Goal: Information Seeking & Learning: Learn about a topic

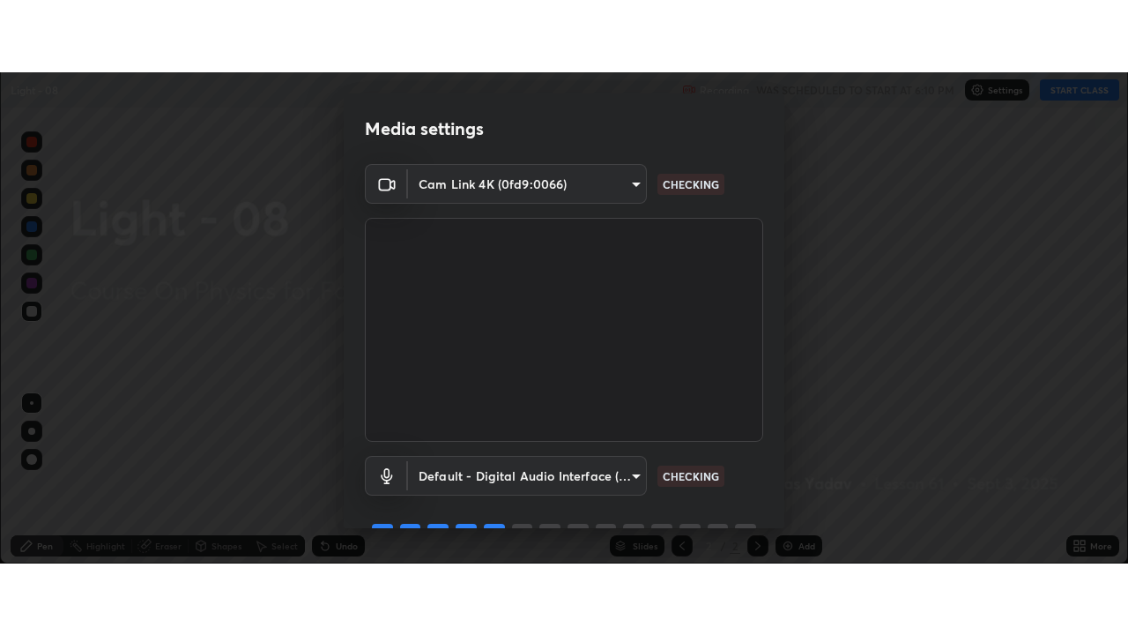
scroll to position [635, 1128]
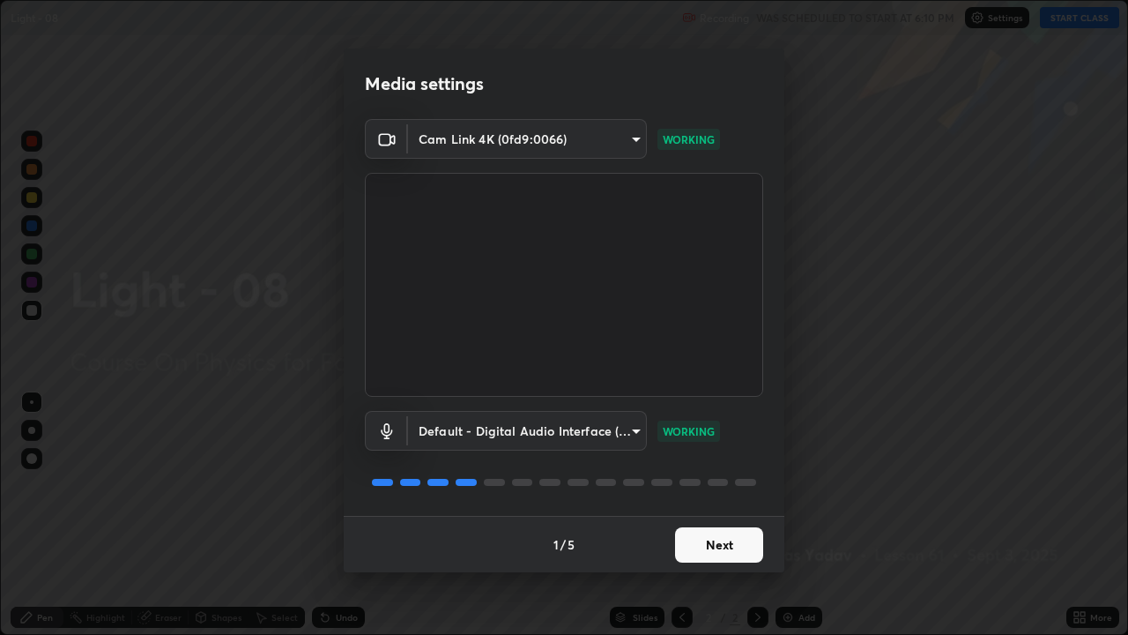
click at [726, 490] on button "Next" at bounding box center [719, 544] width 88 height 35
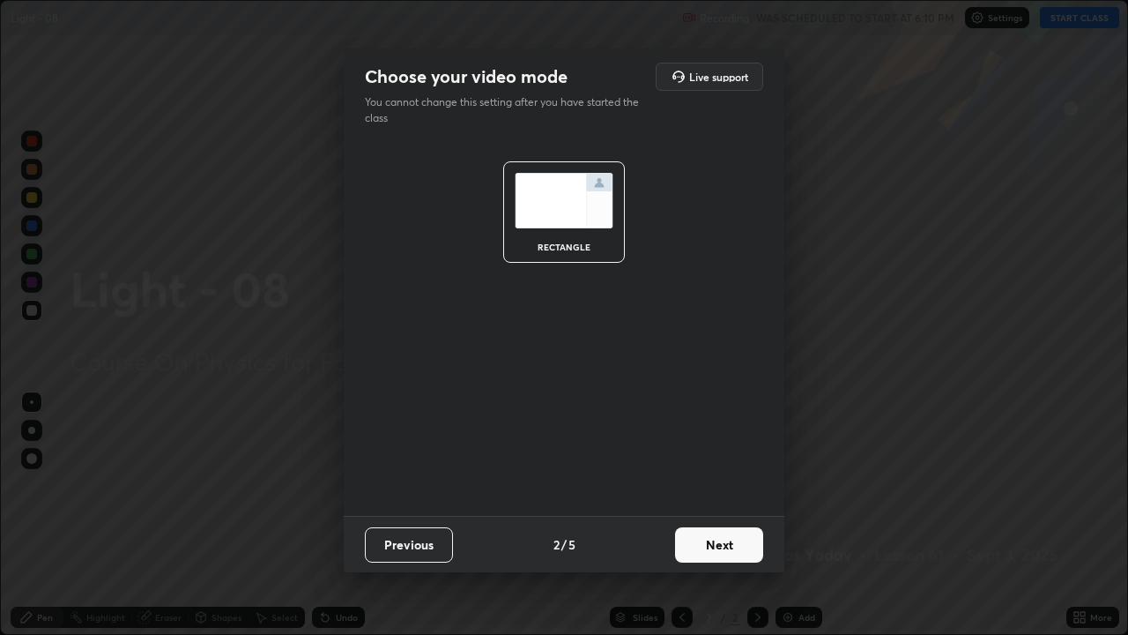
click at [732, 490] on button "Next" at bounding box center [719, 544] width 88 height 35
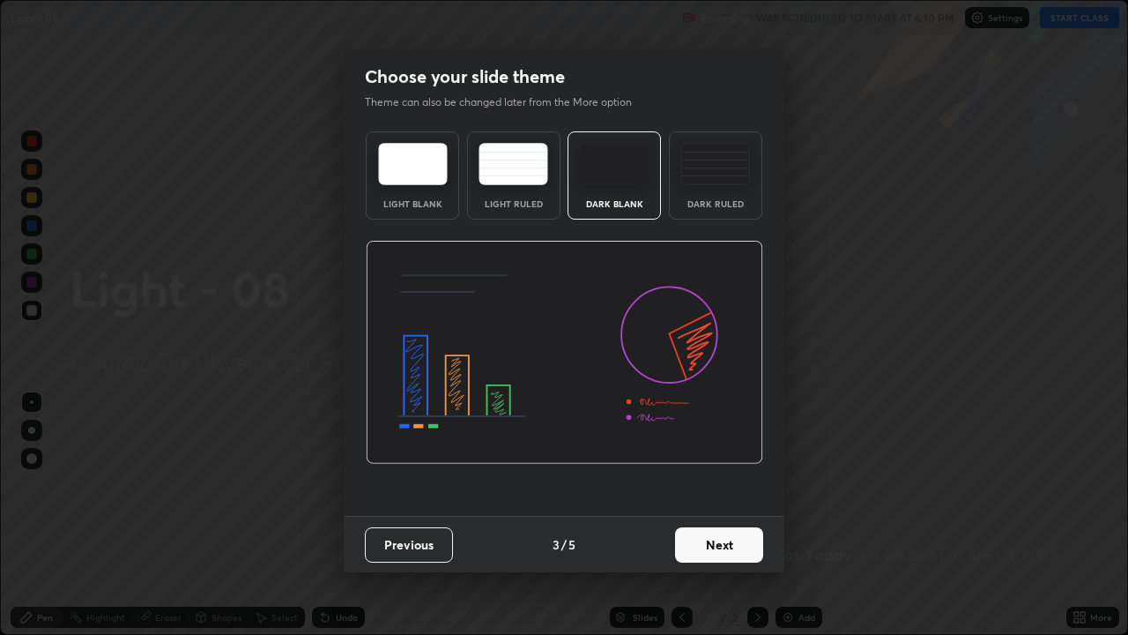
click at [712, 490] on button "Next" at bounding box center [719, 544] width 88 height 35
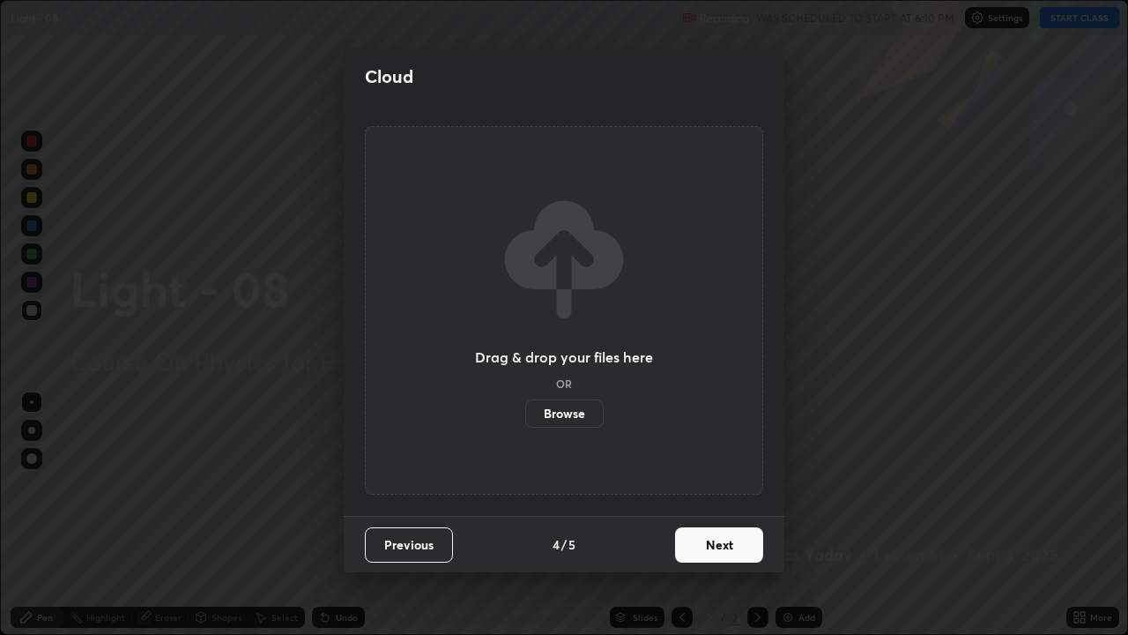
click at [583, 410] on label "Browse" at bounding box center [564, 413] width 78 height 28
click at [525, 410] on input "Browse" at bounding box center [525, 413] width 0 height 28
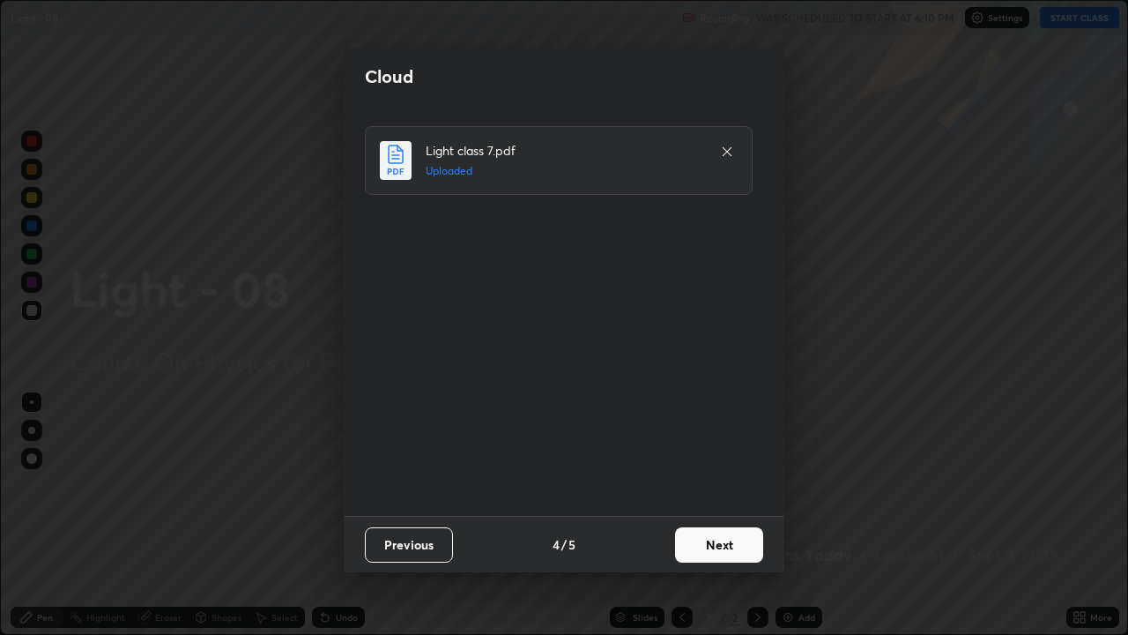
click at [735, 490] on button "Next" at bounding box center [719, 544] width 88 height 35
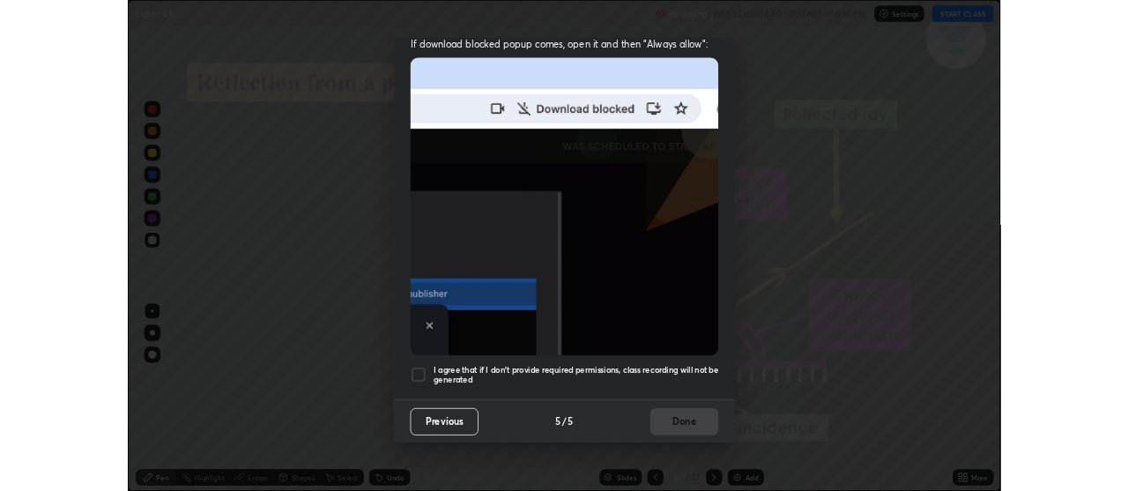
scroll to position [358, 0]
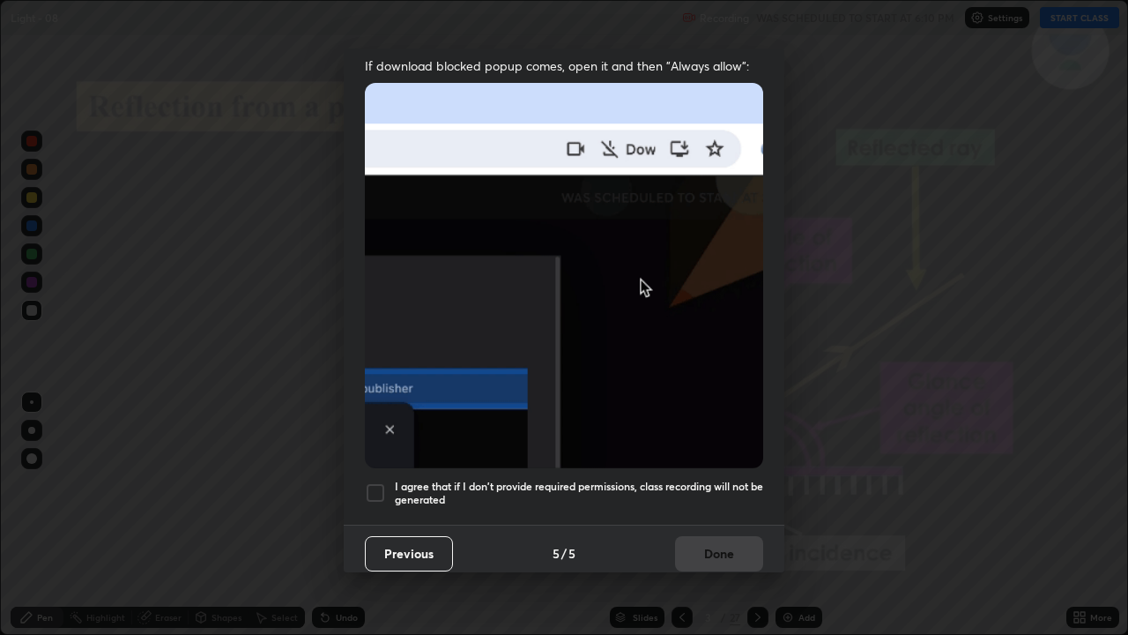
click at [375, 483] on div at bounding box center [375, 492] width 21 height 21
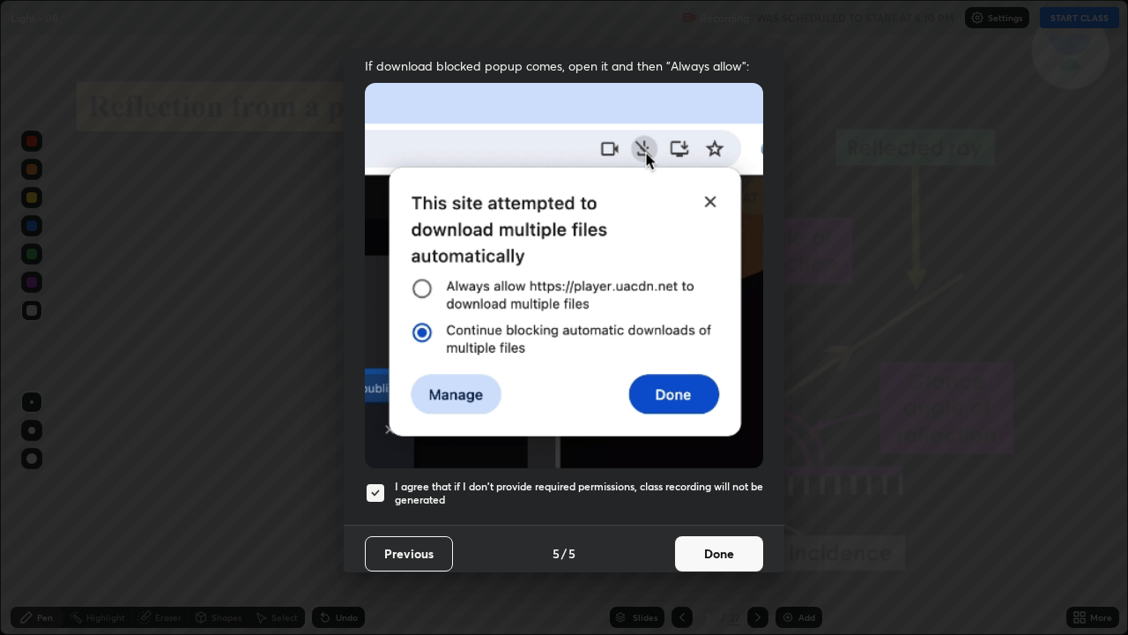
click at [732, 490] on button "Done" at bounding box center [719, 553] width 88 height 35
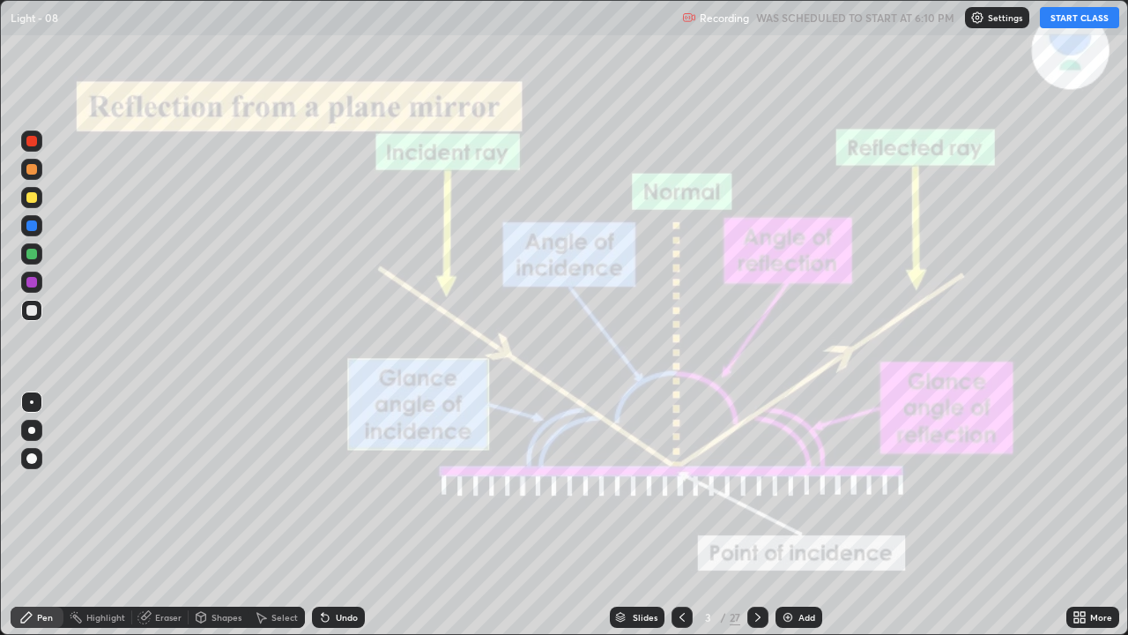
click at [759, 490] on icon at bounding box center [758, 617] width 14 height 14
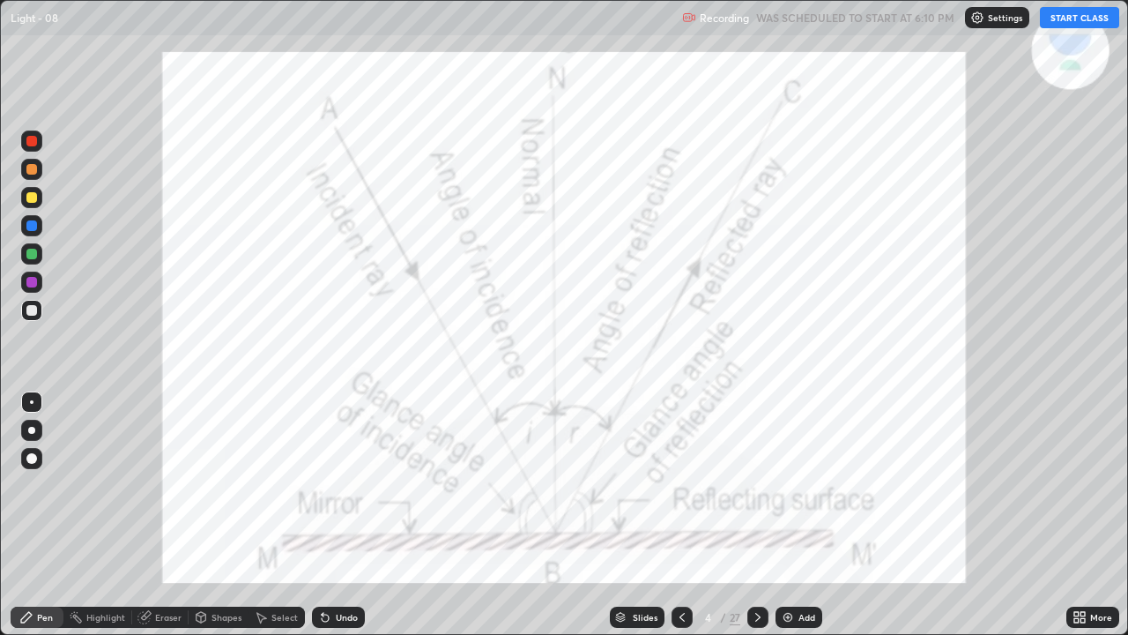
click at [1072, 19] on button "START CLASS" at bounding box center [1079, 17] width 79 height 21
click at [756, 490] on icon at bounding box center [758, 617] width 14 height 14
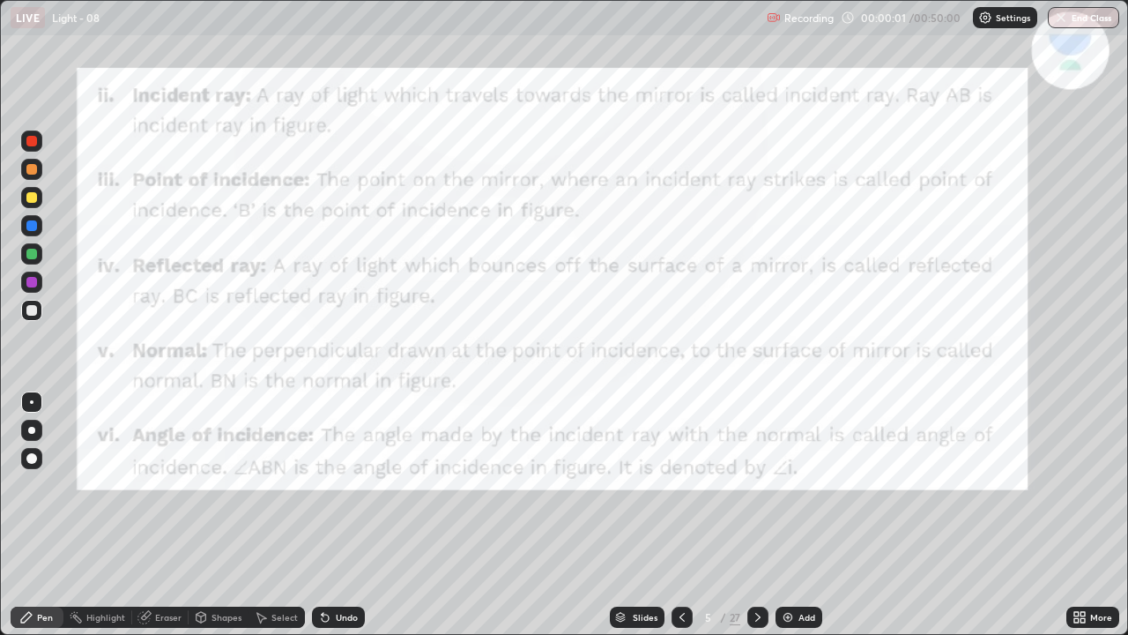
click at [757, 490] on icon at bounding box center [758, 617] width 14 height 14
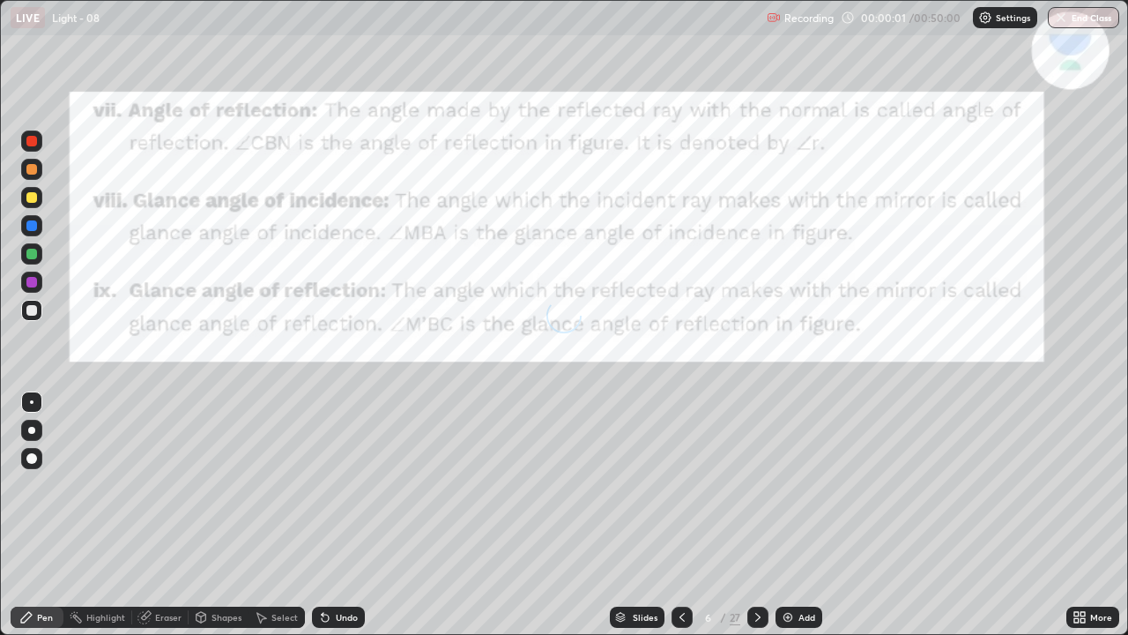
click at [758, 490] on icon at bounding box center [758, 617] width 14 height 14
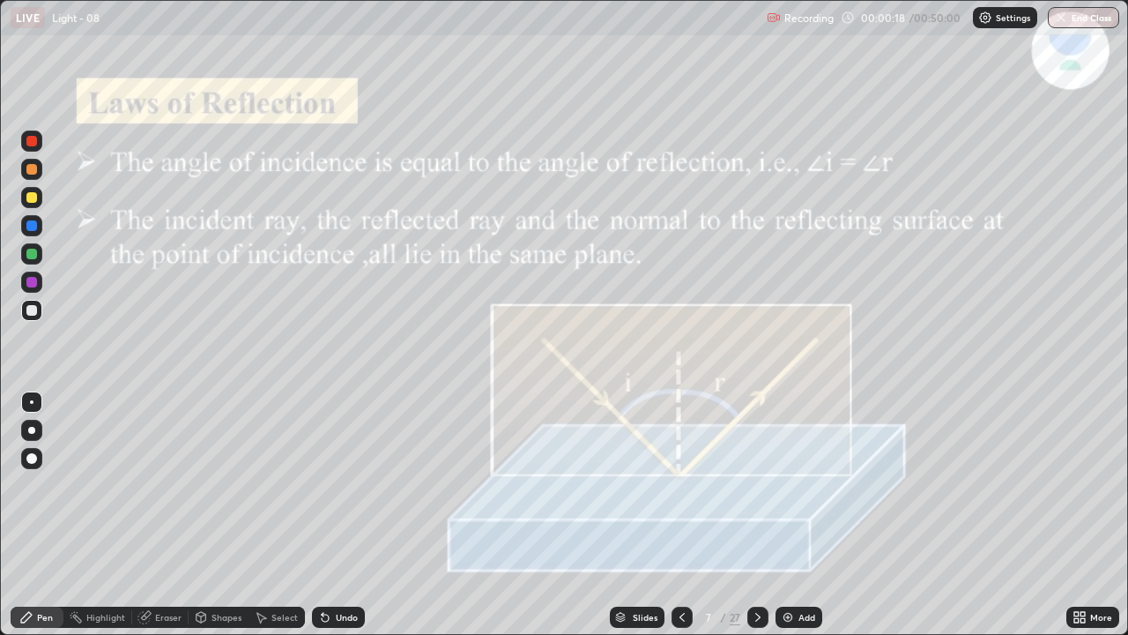
click at [763, 490] on div at bounding box center [757, 616] width 21 height 21
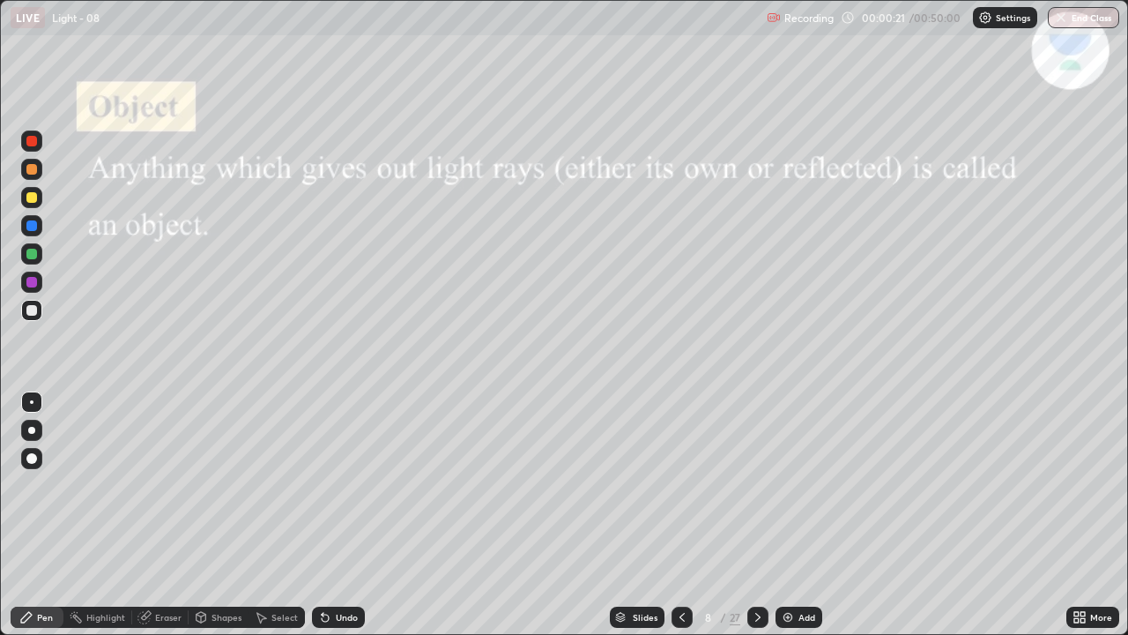
click at [682, 490] on icon at bounding box center [682, 617] width 14 height 14
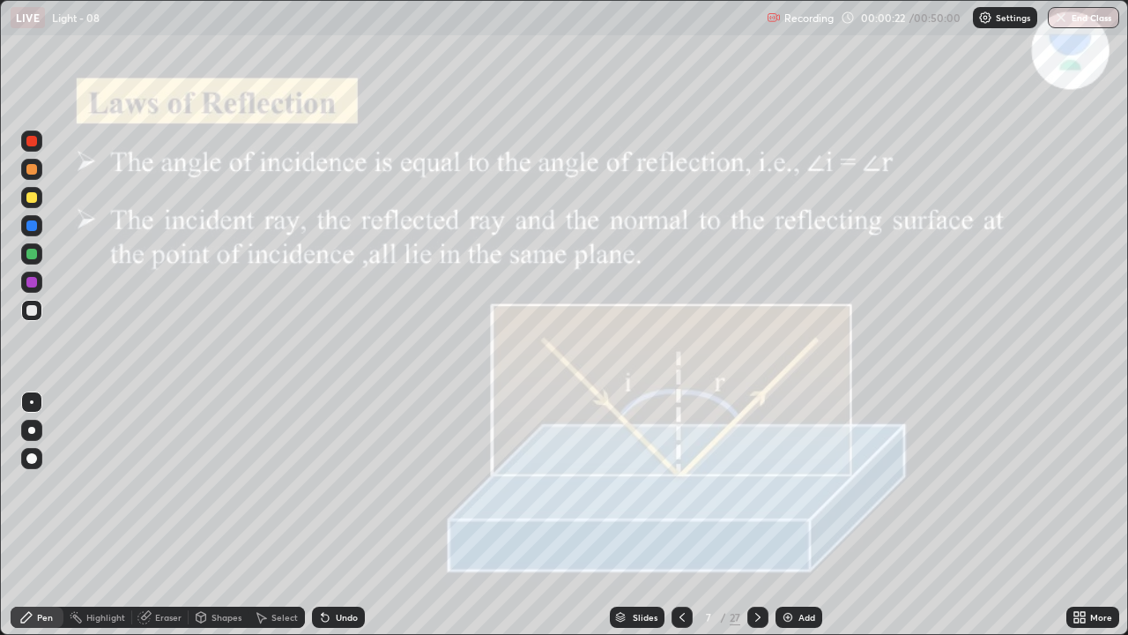
click at [805, 490] on div "Add" at bounding box center [807, 617] width 17 height 9
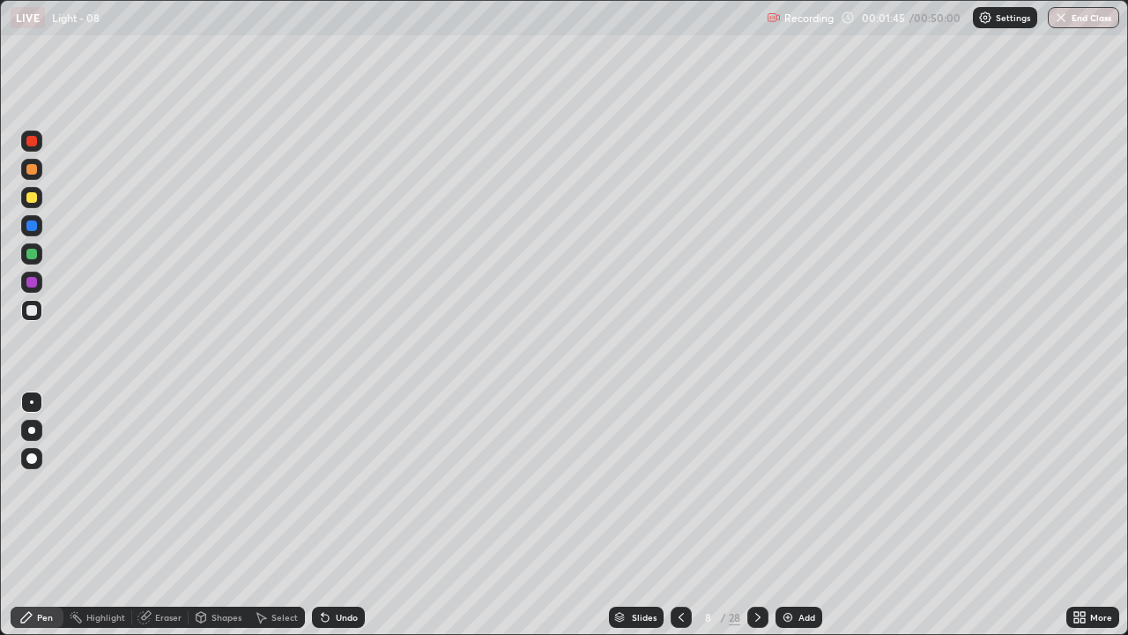
click at [756, 490] on icon at bounding box center [758, 617] width 14 height 14
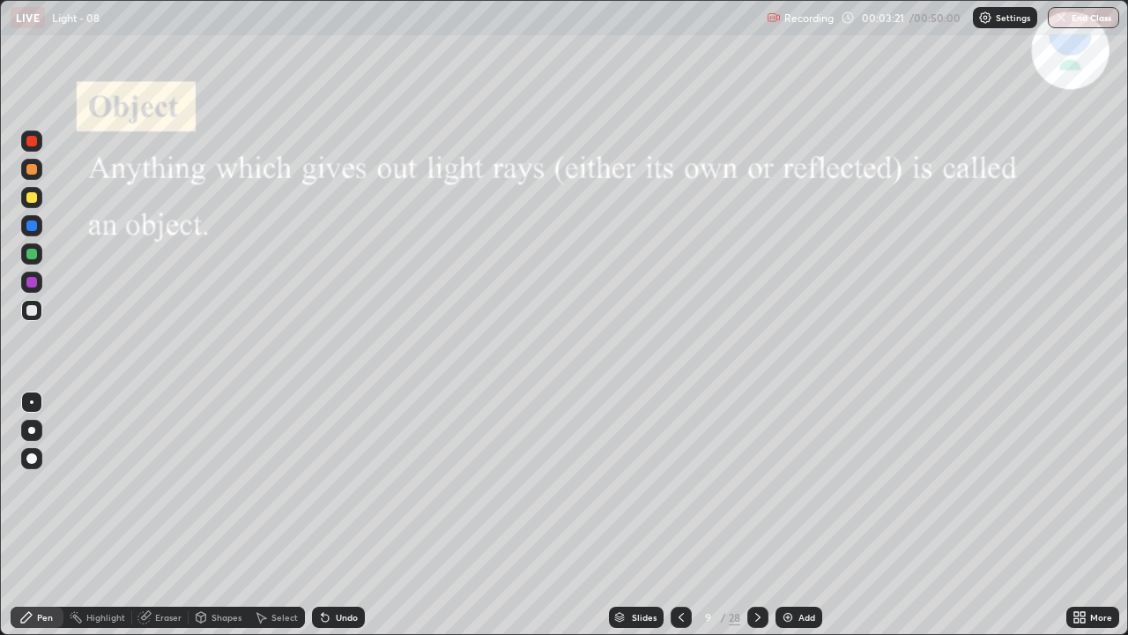
click at [680, 490] on icon at bounding box center [681, 617] width 14 height 14
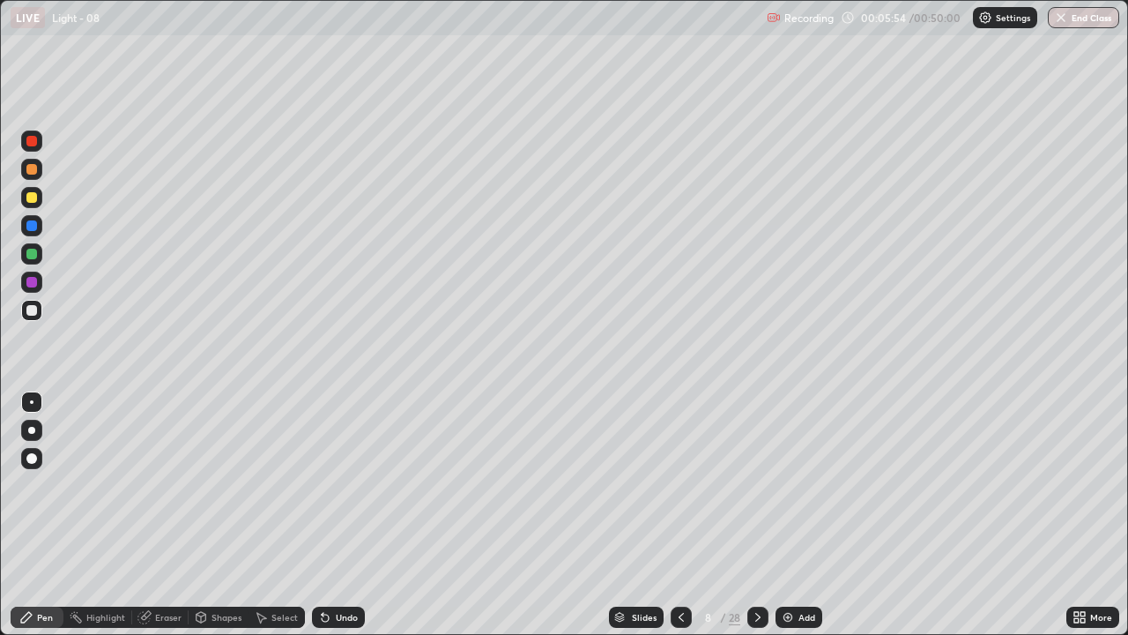
click at [754, 490] on icon at bounding box center [758, 617] width 14 height 14
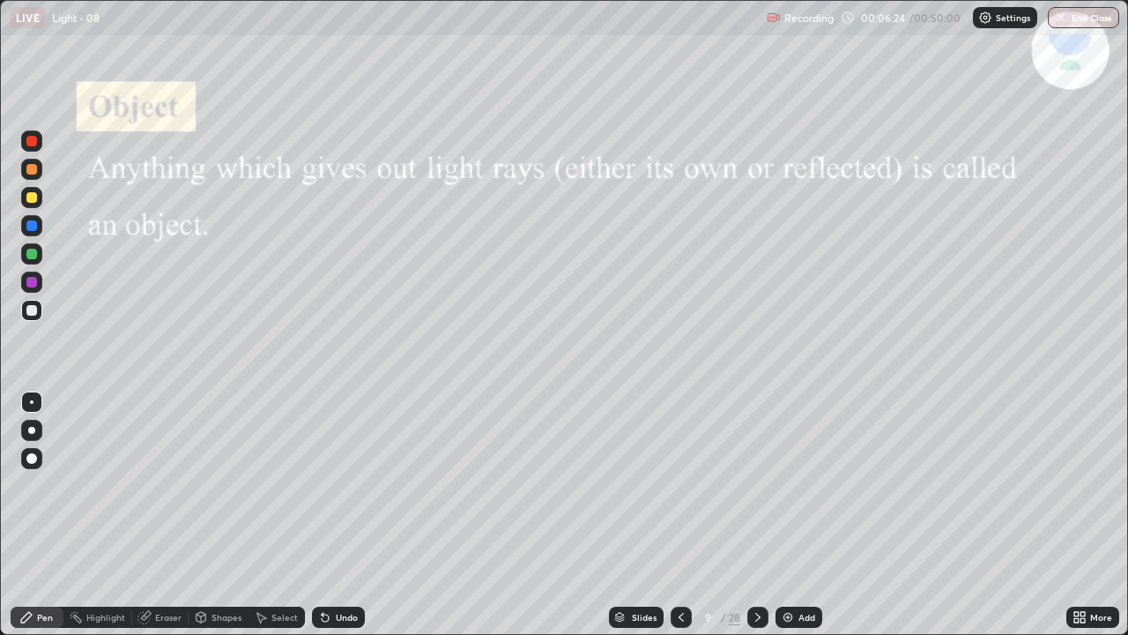
click at [755, 490] on icon at bounding box center [758, 617] width 14 height 14
click at [754, 490] on icon at bounding box center [758, 617] width 14 height 14
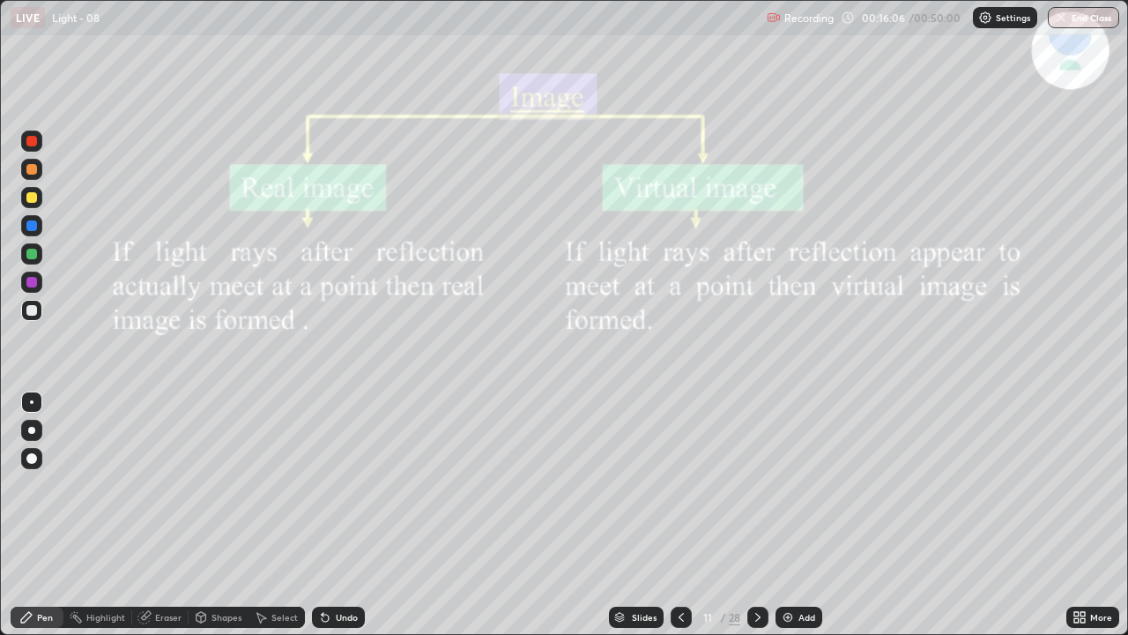
click at [680, 490] on icon at bounding box center [681, 617] width 14 height 14
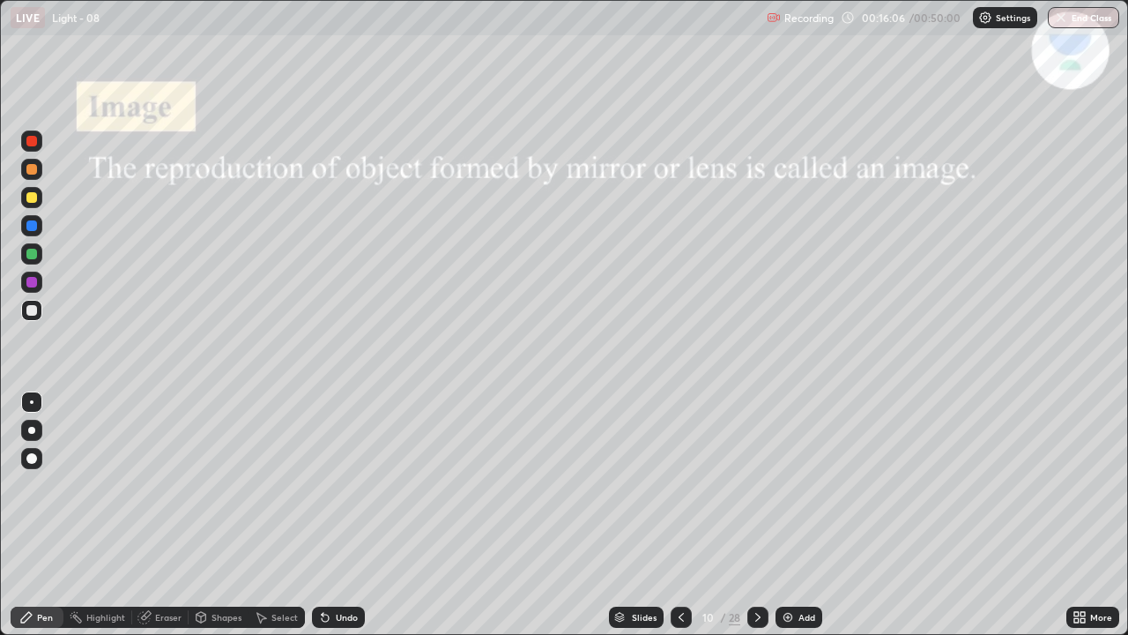
click at [680, 490] on icon at bounding box center [681, 617] width 14 height 14
click at [155, 490] on div "Eraser" at bounding box center [168, 617] width 26 height 9
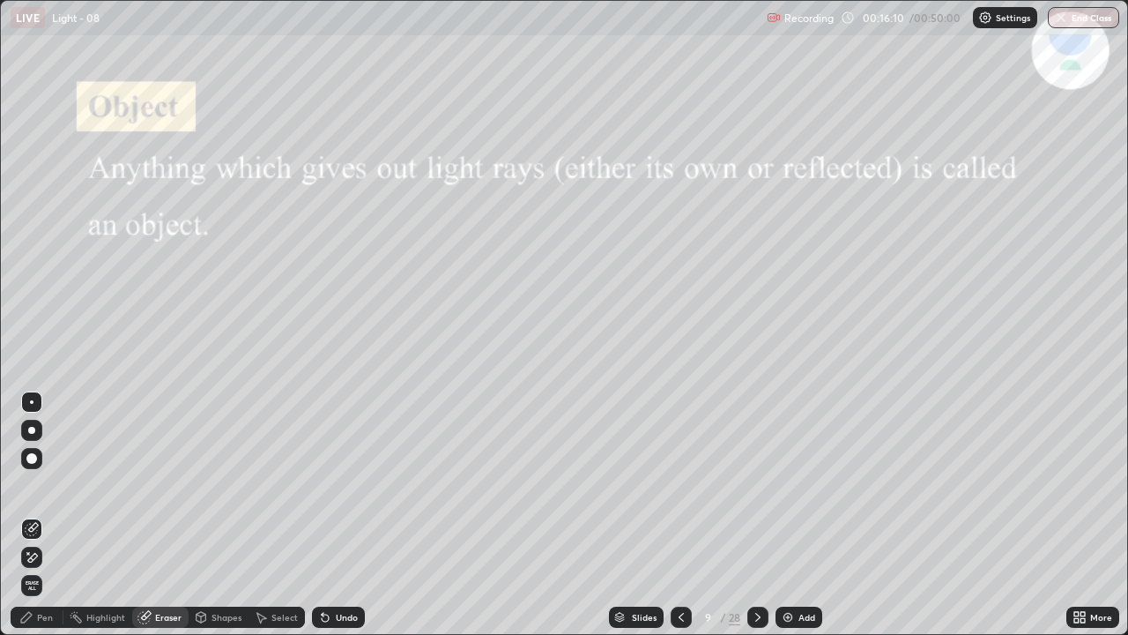
click at [147, 490] on icon at bounding box center [143, 617] width 11 height 11
click at [31, 490] on span "Erase all" at bounding box center [31, 585] width 19 height 11
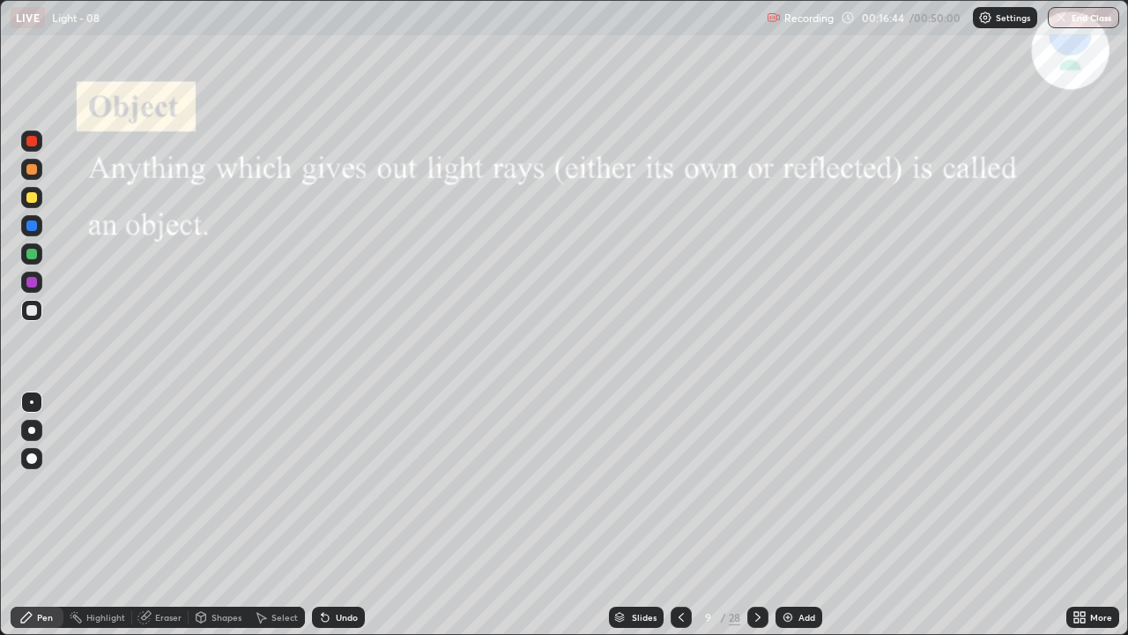
click at [152, 490] on div "Eraser" at bounding box center [160, 616] width 56 height 21
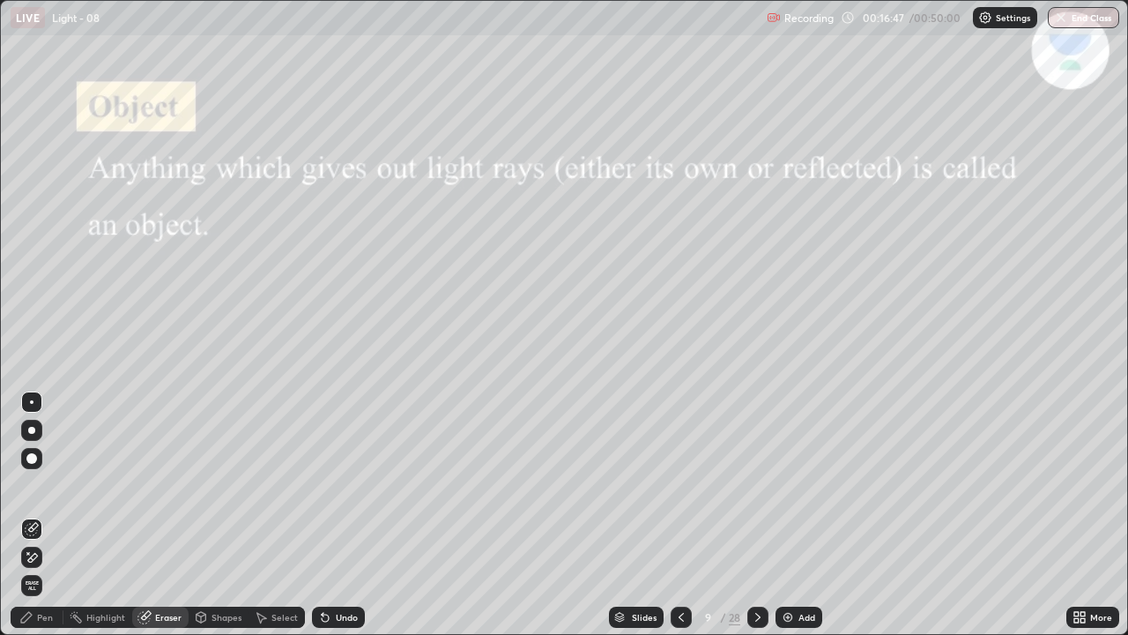
click at [51, 490] on div "Pen" at bounding box center [45, 617] width 16 height 9
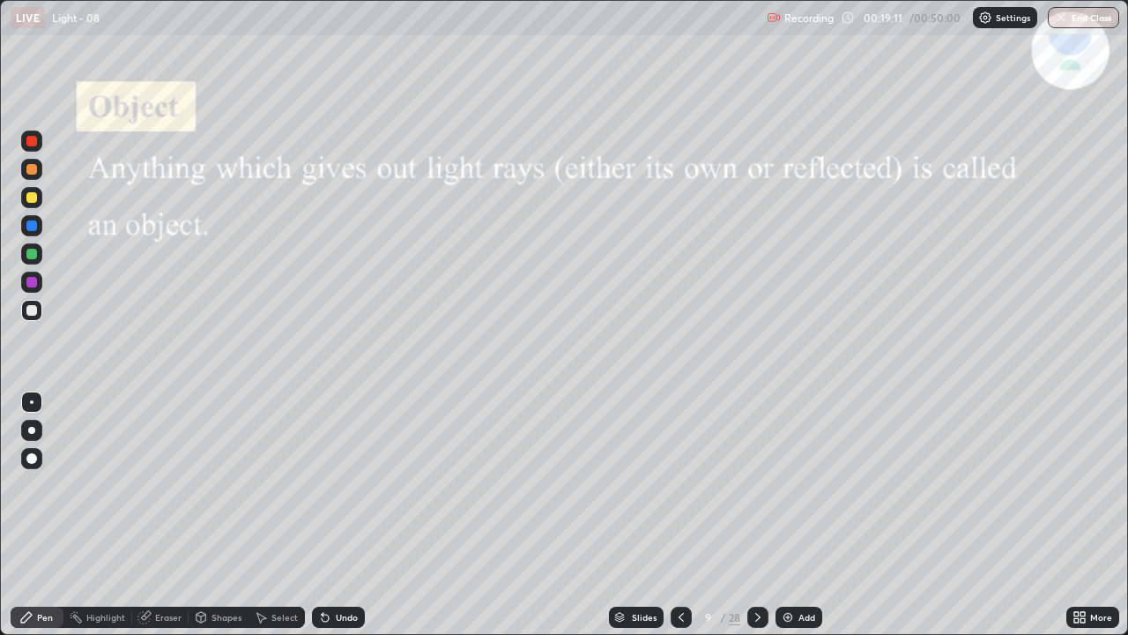
click at [156, 490] on div "Eraser" at bounding box center [168, 617] width 26 height 9
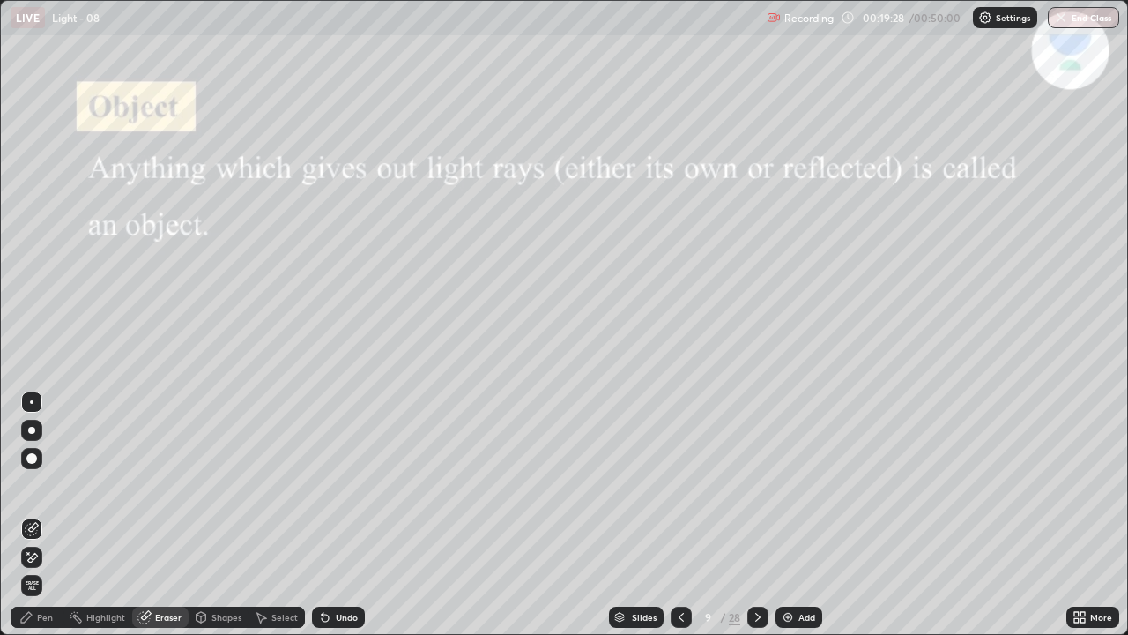
click at [756, 490] on icon at bounding box center [758, 617] width 14 height 14
click at [147, 490] on icon at bounding box center [146, 615] width 10 height 9
click at [32, 490] on span "Erase all" at bounding box center [31, 585] width 19 height 11
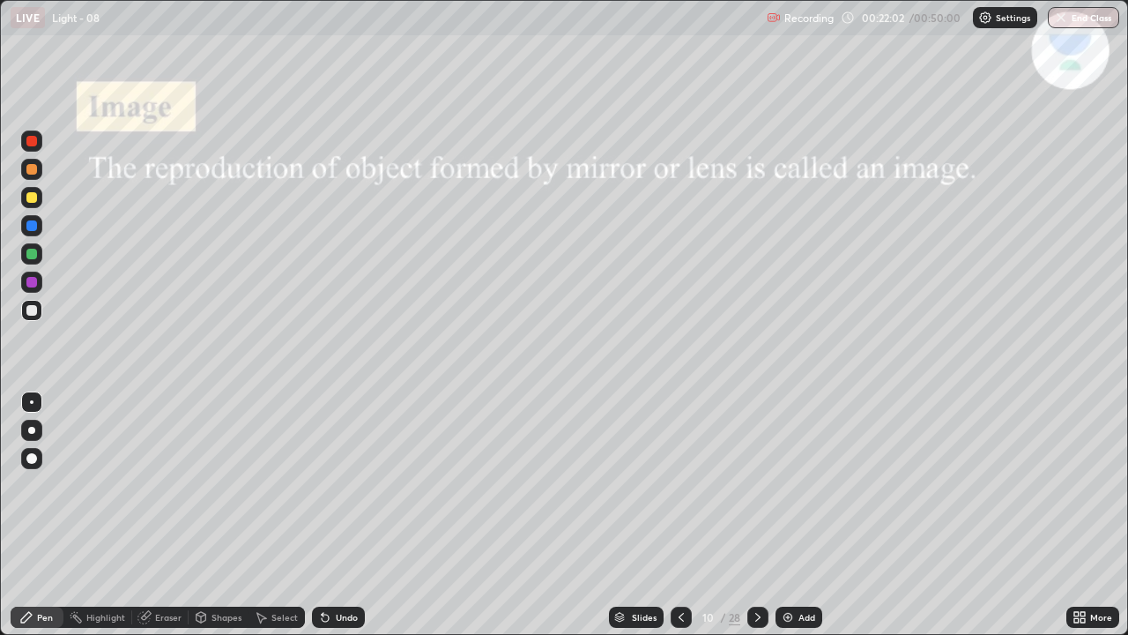
click at [756, 490] on icon at bounding box center [757, 617] width 5 height 9
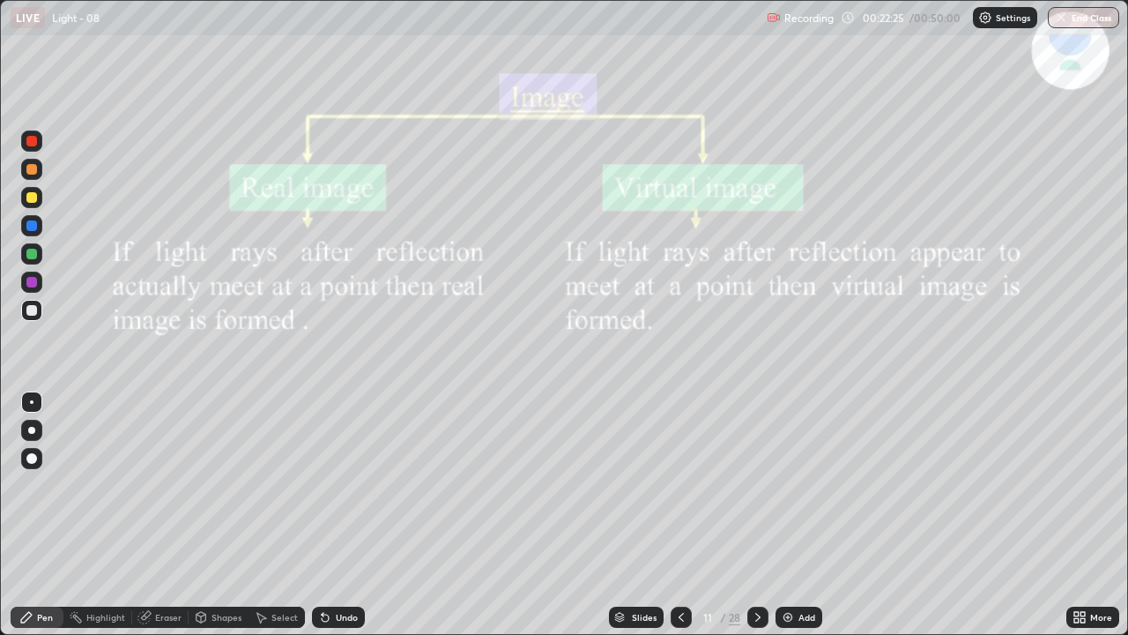
click at [681, 490] on icon at bounding box center [681, 617] width 14 height 14
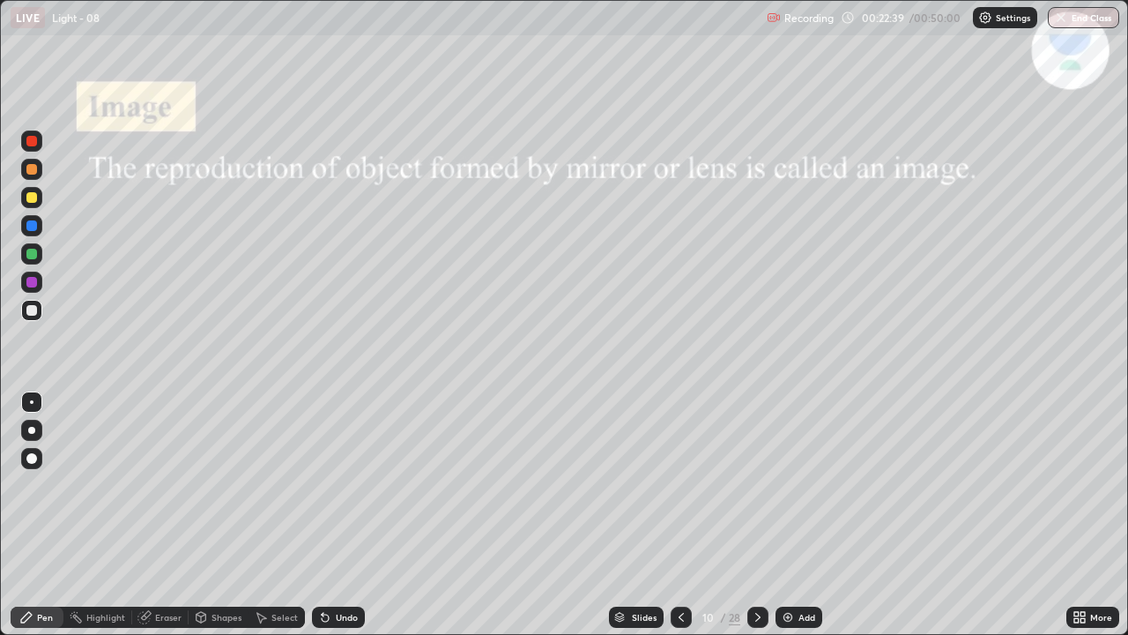
click at [167, 490] on div "Eraser" at bounding box center [168, 617] width 26 height 9
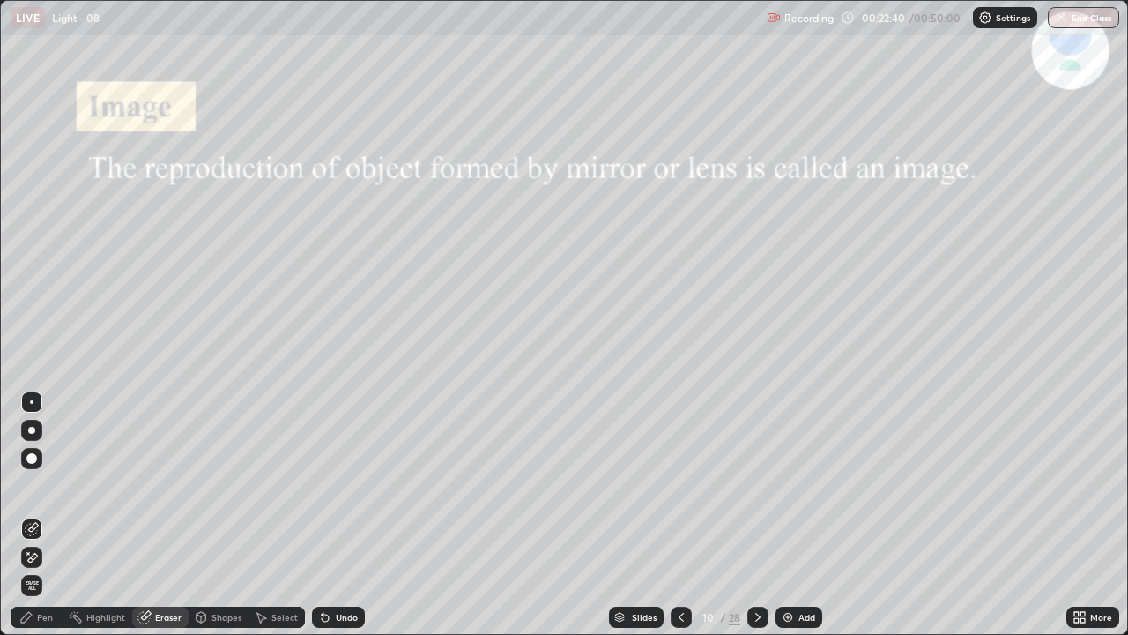
click at [40, 490] on span "Erase all" at bounding box center [31, 585] width 19 height 11
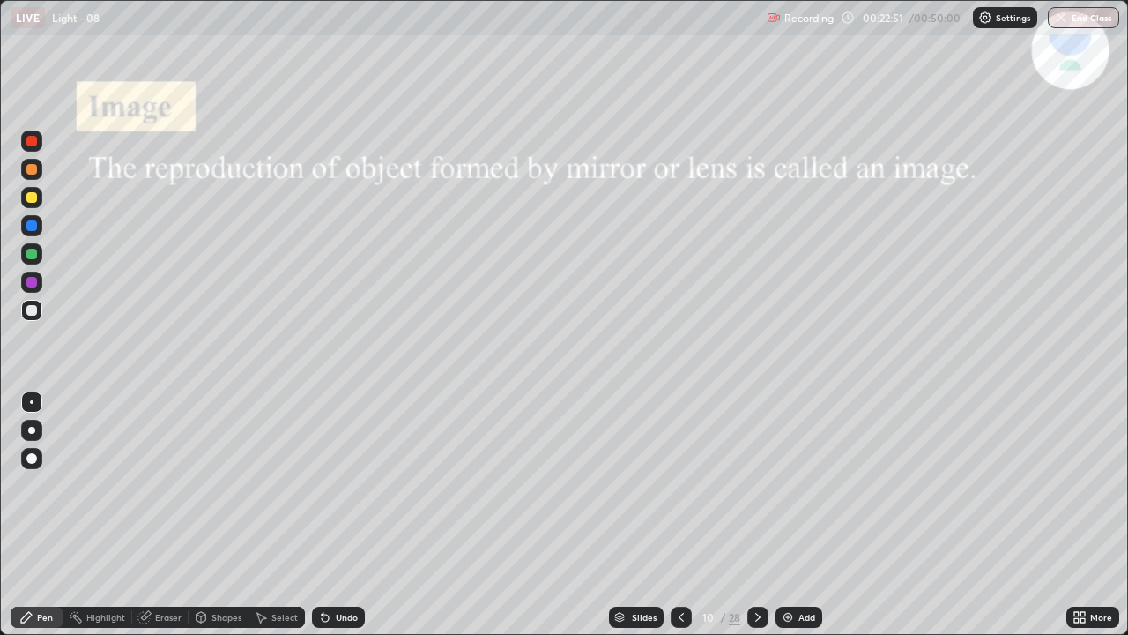
click at [758, 490] on icon at bounding box center [758, 617] width 14 height 14
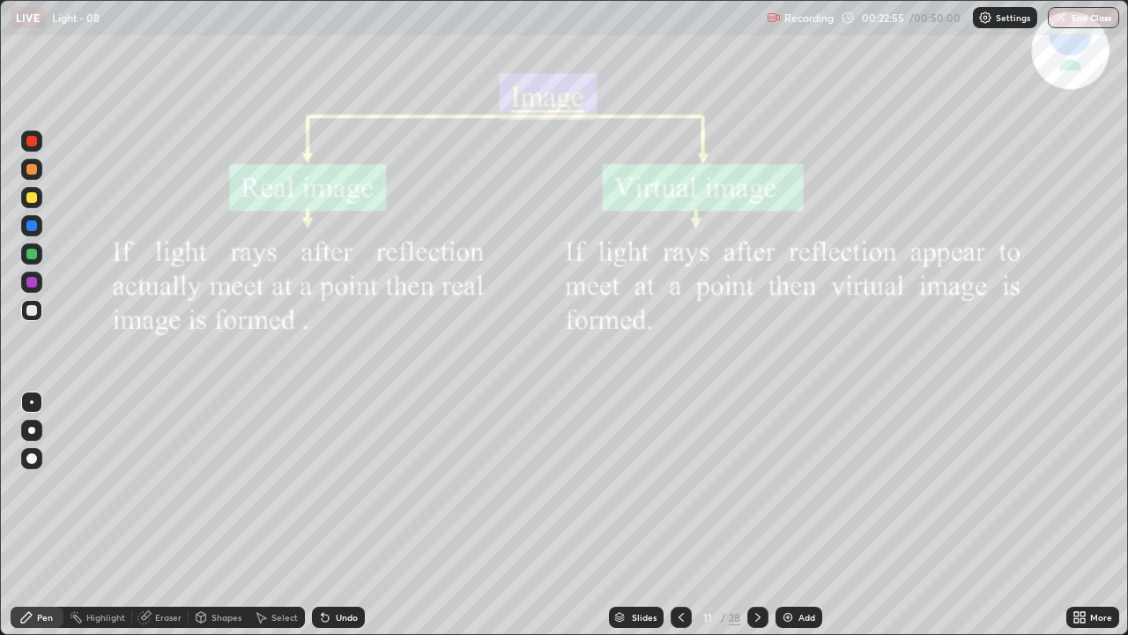
click at [678, 490] on icon at bounding box center [681, 617] width 14 height 14
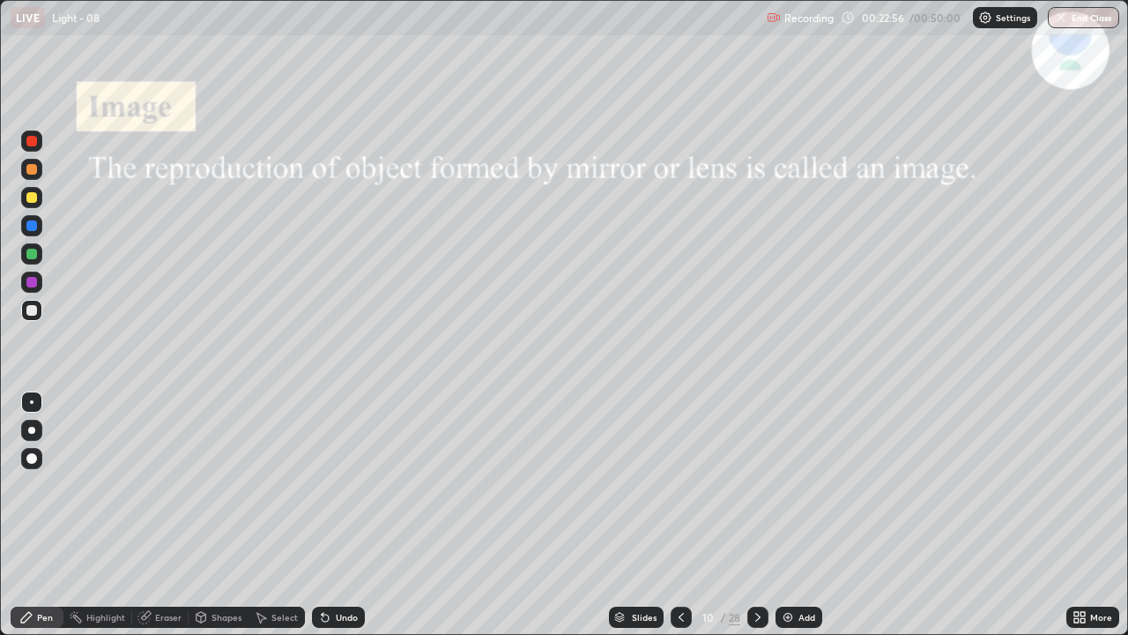
click at [783, 490] on img at bounding box center [788, 617] width 14 height 14
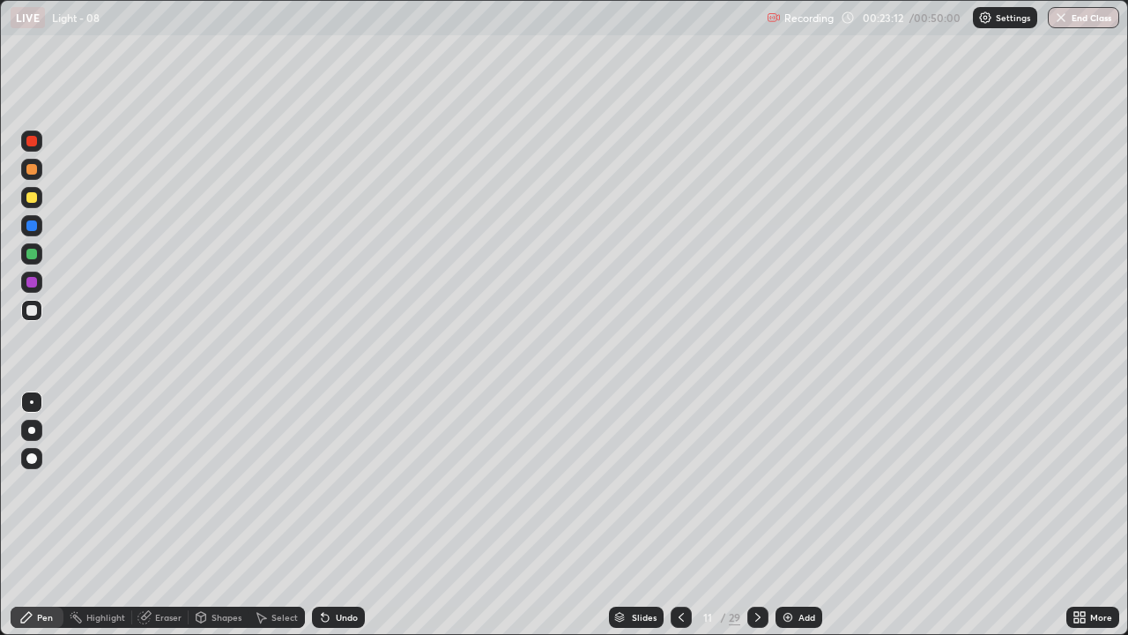
click at [160, 490] on div "Eraser" at bounding box center [160, 616] width 56 height 21
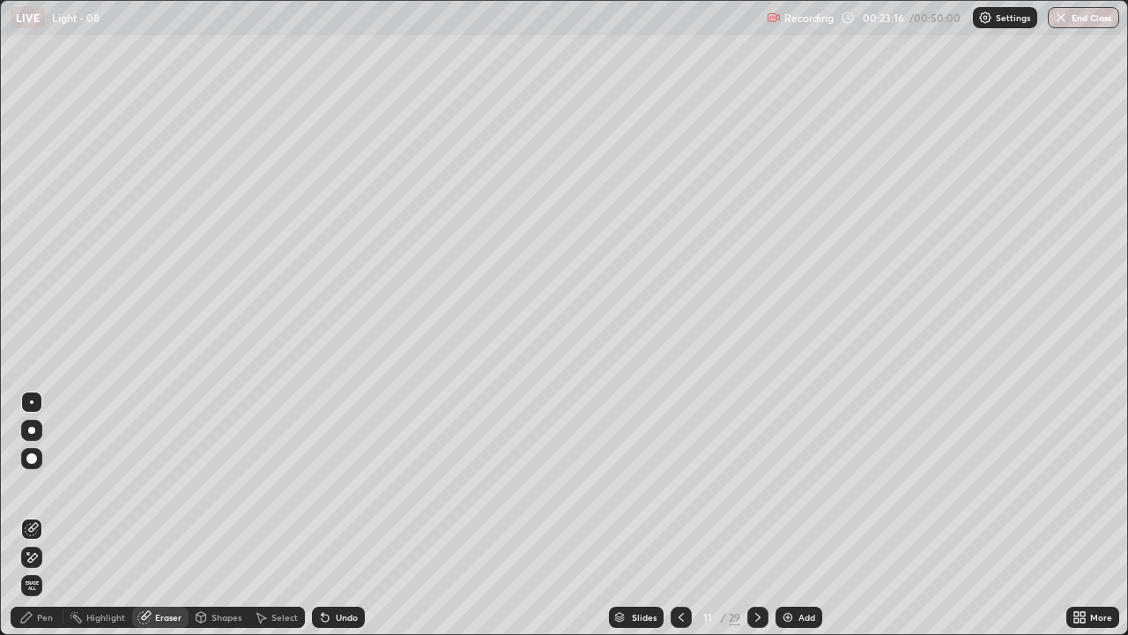
click at [56, 490] on div "Pen" at bounding box center [37, 616] width 53 height 21
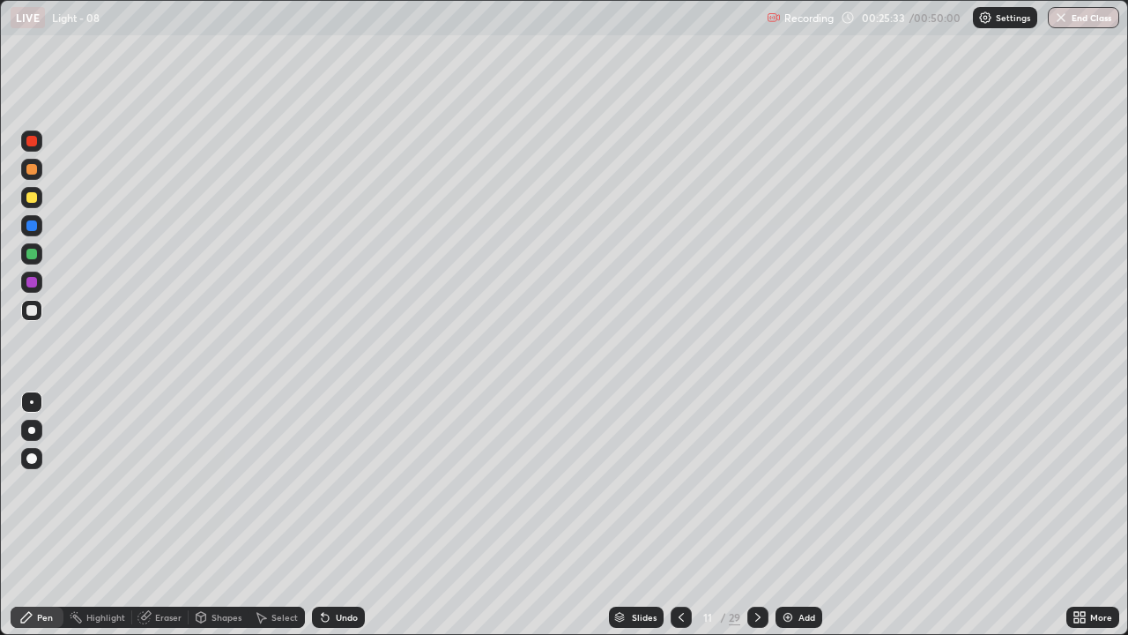
click at [323, 490] on icon at bounding box center [325, 617] width 7 height 7
click at [324, 490] on icon at bounding box center [325, 617] width 7 height 7
click at [326, 490] on icon at bounding box center [325, 617] width 14 height 14
click at [326, 490] on icon at bounding box center [325, 617] width 7 height 7
click at [326, 490] on icon at bounding box center [325, 617] width 14 height 14
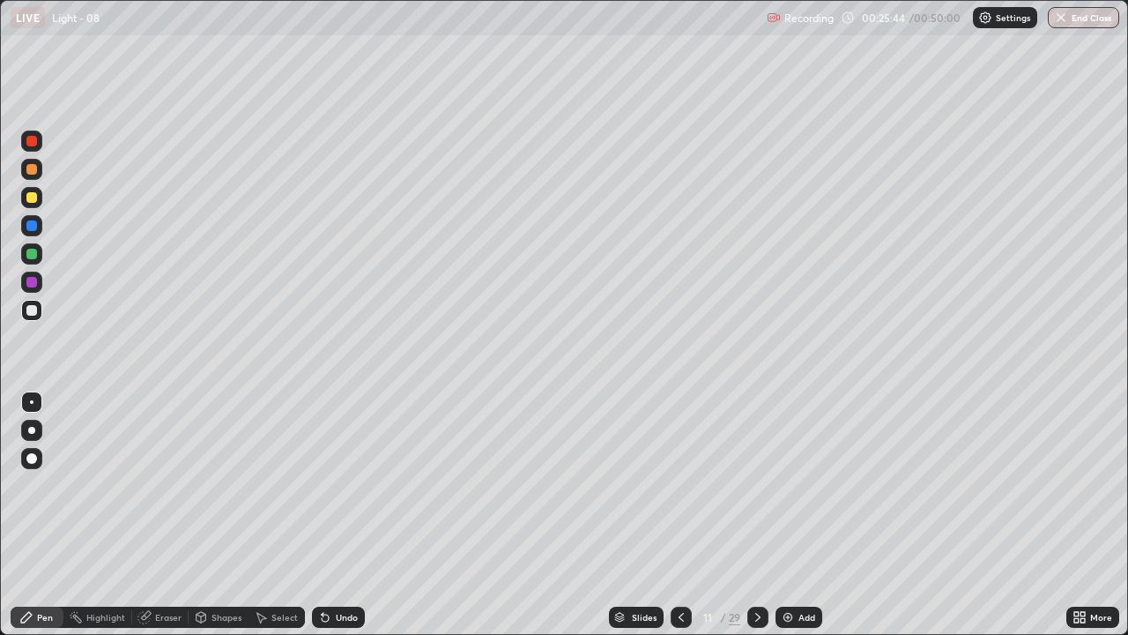
click at [326, 490] on icon at bounding box center [325, 617] width 14 height 14
click at [326, 490] on icon at bounding box center [325, 617] width 7 height 7
click at [325, 490] on icon at bounding box center [325, 617] width 7 height 7
click at [326, 490] on icon at bounding box center [325, 617] width 7 height 7
click at [325, 490] on icon at bounding box center [325, 617] width 7 height 7
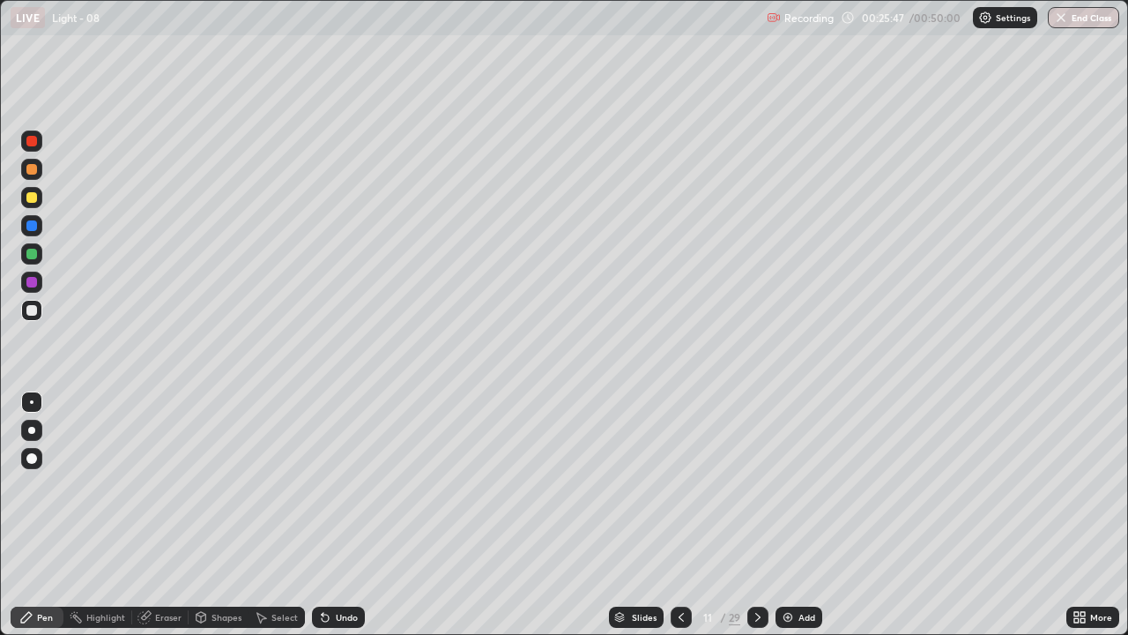
click at [146, 490] on icon at bounding box center [143, 617] width 11 height 11
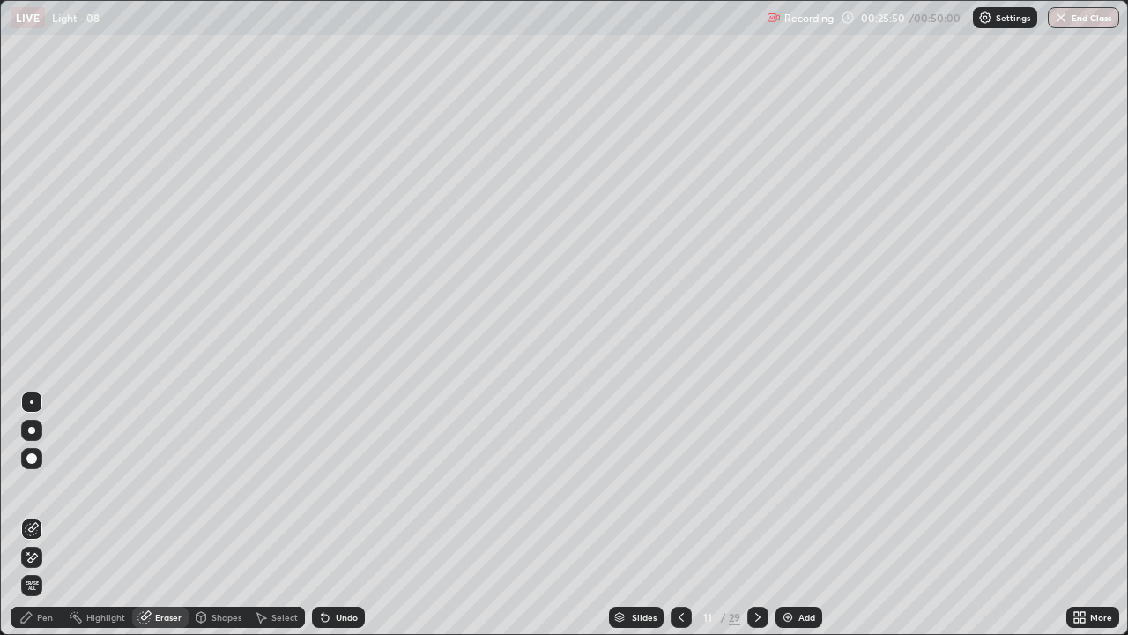
click at [47, 490] on div "Pen" at bounding box center [45, 617] width 16 height 9
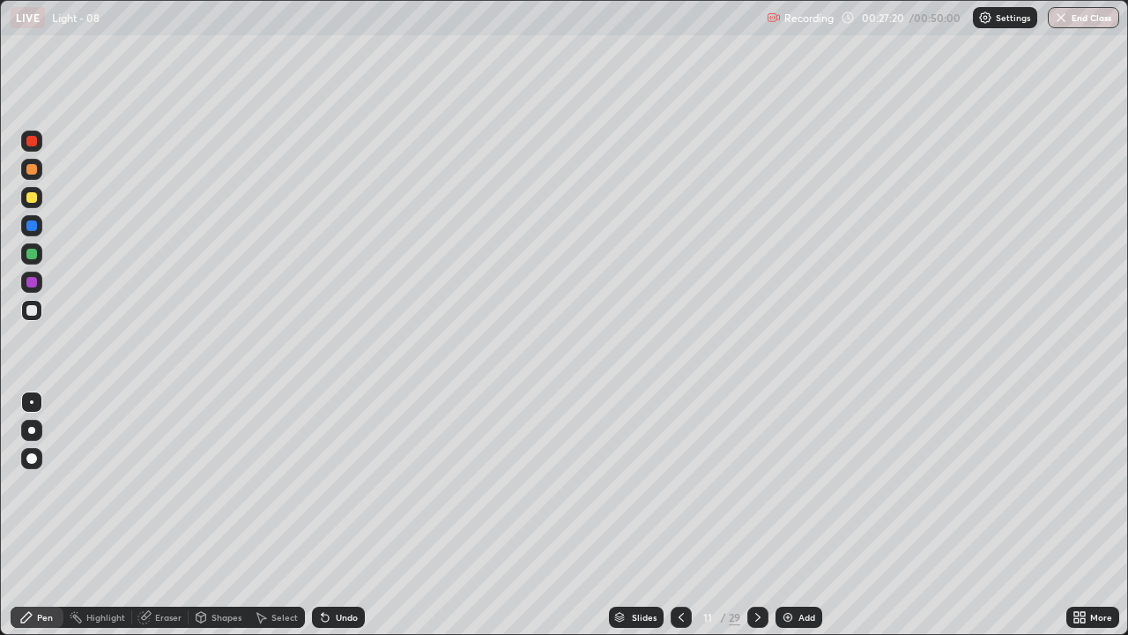
click at [162, 490] on div "Eraser" at bounding box center [168, 617] width 26 height 9
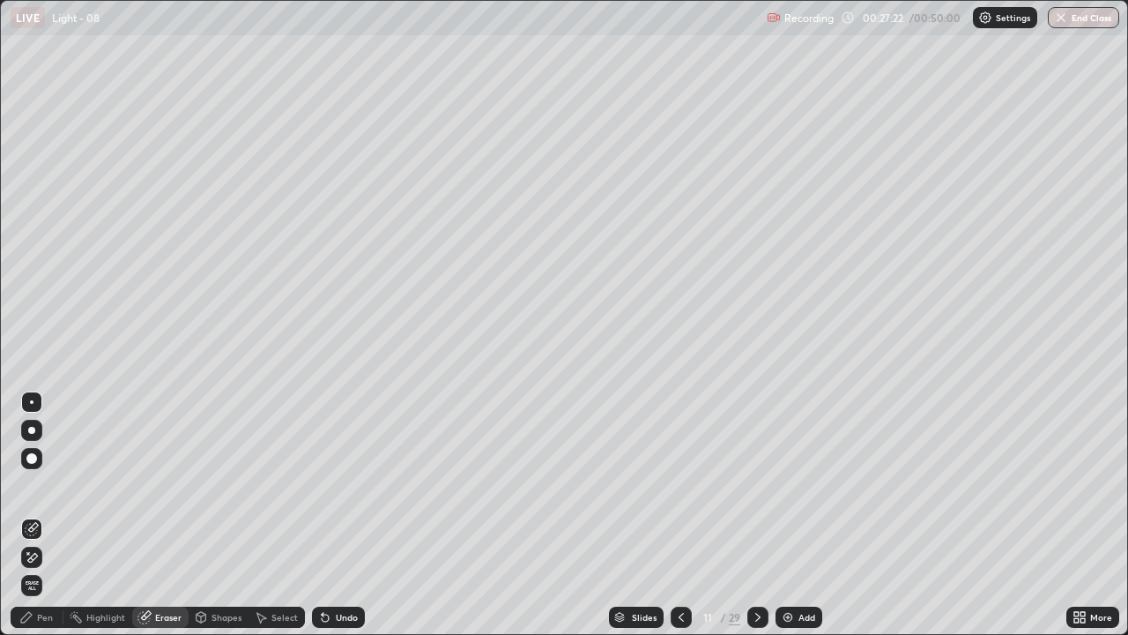
click at [32, 490] on icon at bounding box center [33, 557] width 10 height 9
click at [48, 490] on div "Pen" at bounding box center [45, 617] width 16 height 9
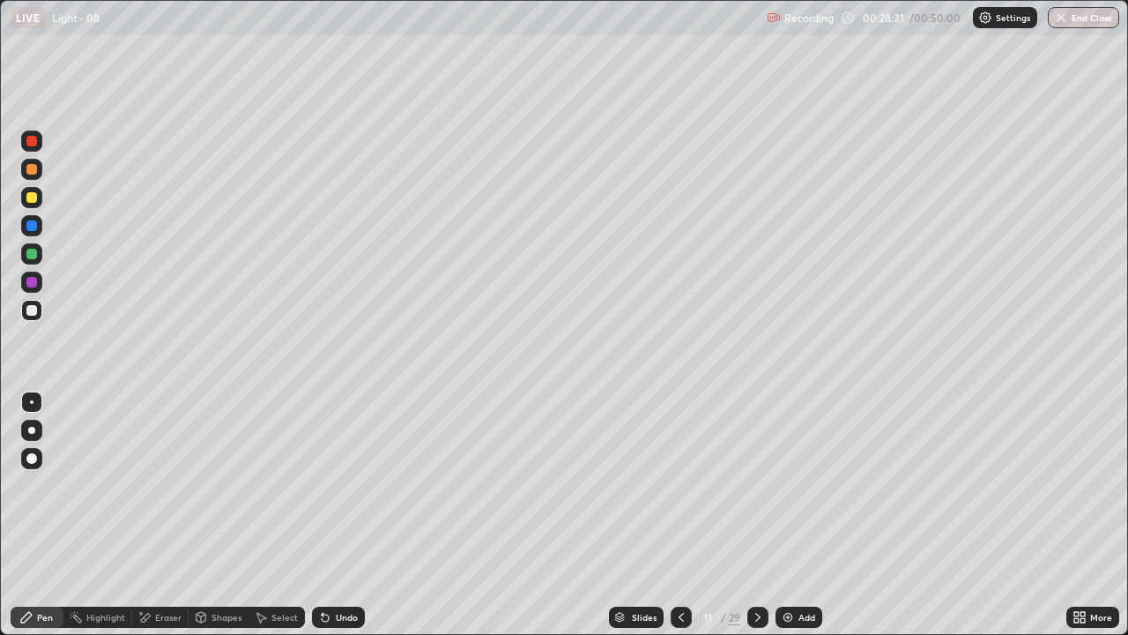
click at [156, 490] on div "Eraser" at bounding box center [168, 617] width 26 height 9
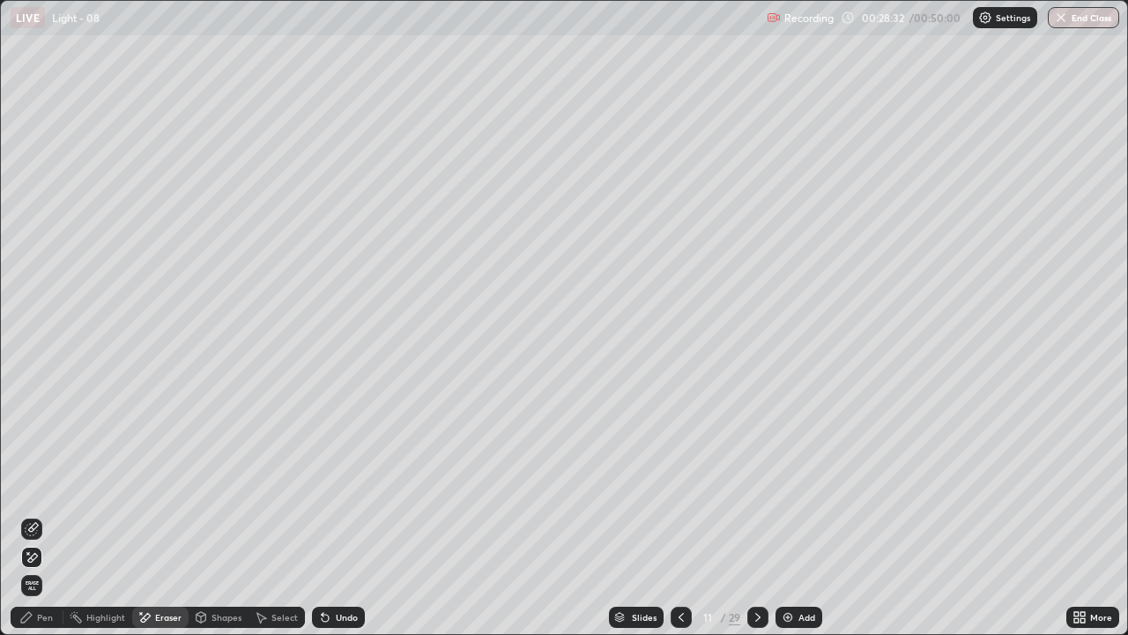
click at [33, 490] on icon at bounding box center [33, 527] width 10 height 9
click at [33, 490] on icon at bounding box center [26, 617] width 14 height 14
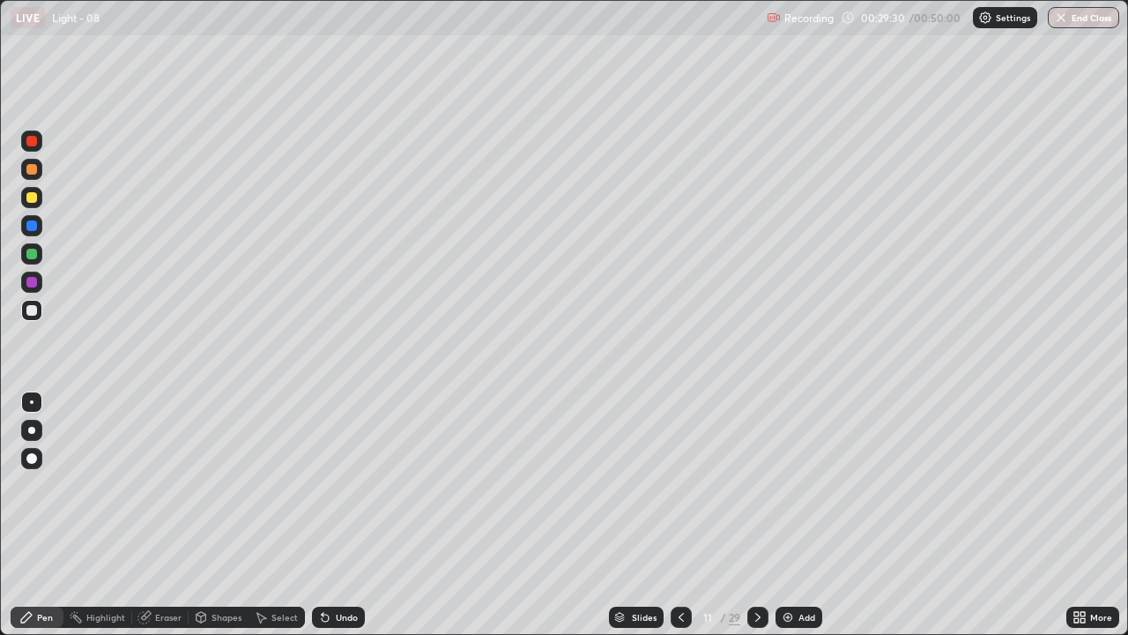
click at [157, 490] on div "Eraser" at bounding box center [160, 616] width 56 height 21
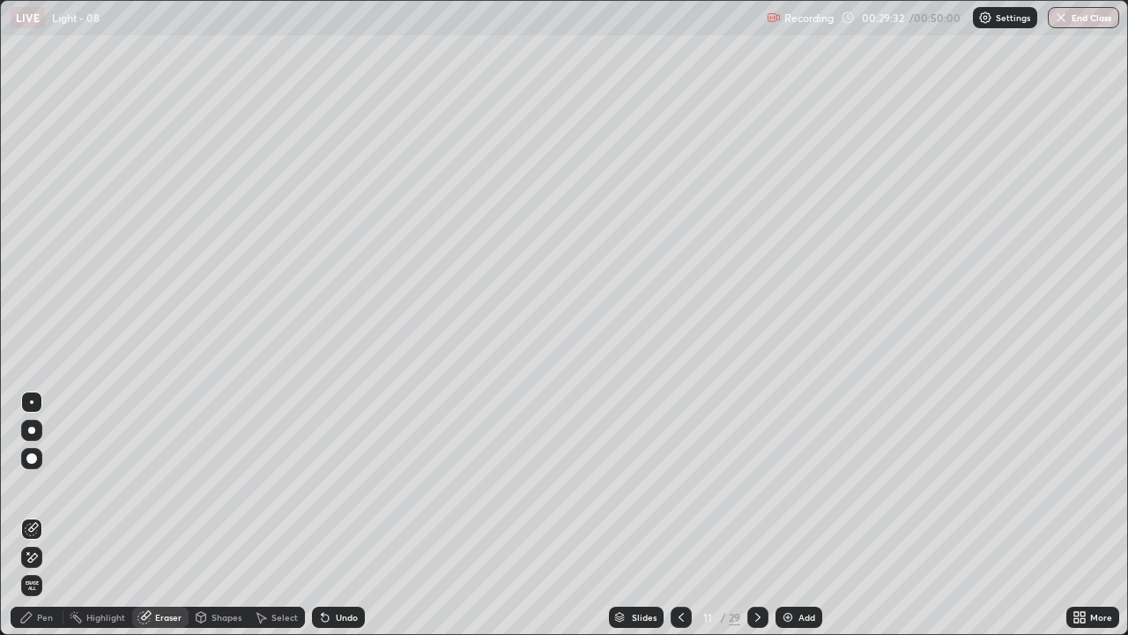
click at [34, 490] on icon at bounding box center [32, 529] width 14 height 14
click at [28, 490] on icon at bounding box center [28, 553] width 2 height 2
click at [44, 490] on div "Pen" at bounding box center [45, 617] width 16 height 9
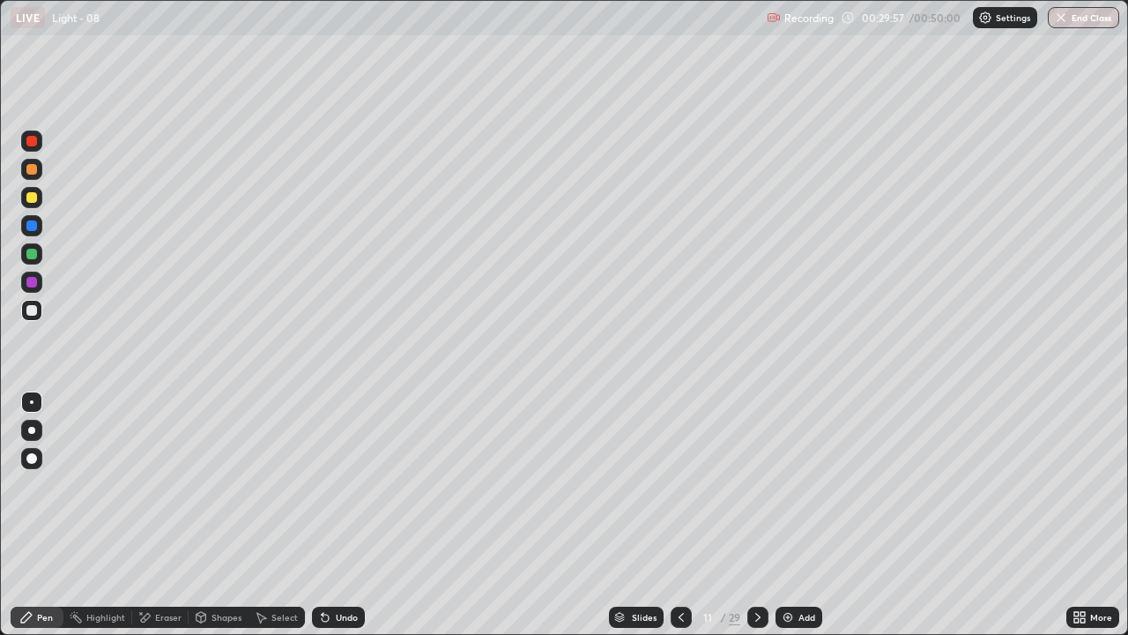
click at [761, 490] on icon at bounding box center [758, 617] width 14 height 14
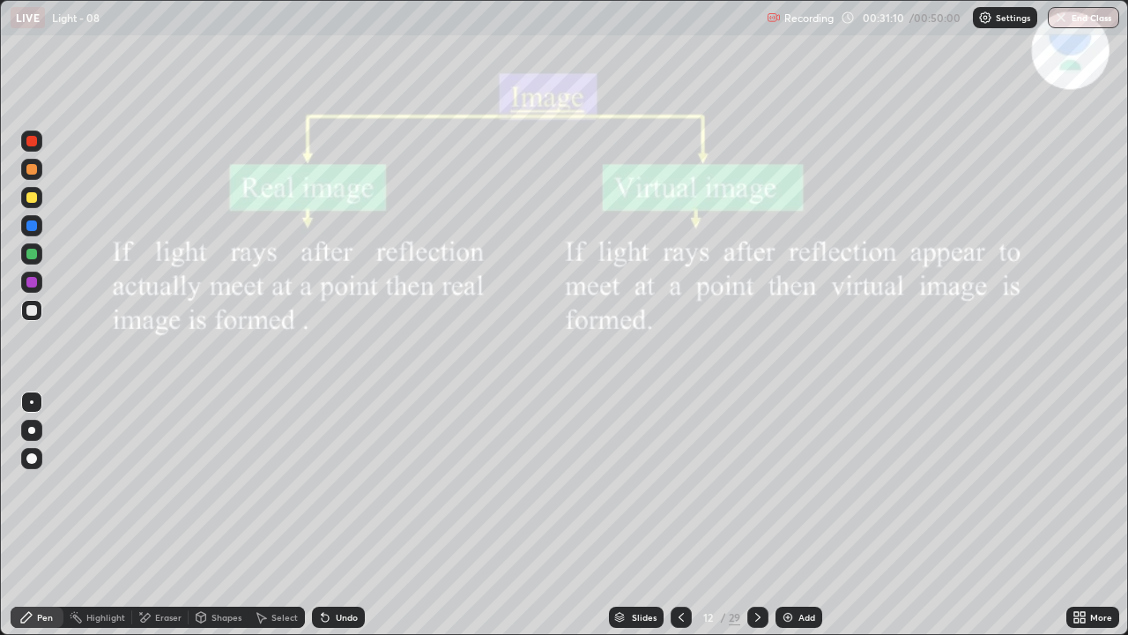
click at [680, 490] on icon at bounding box center [681, 617] width 14 height 14
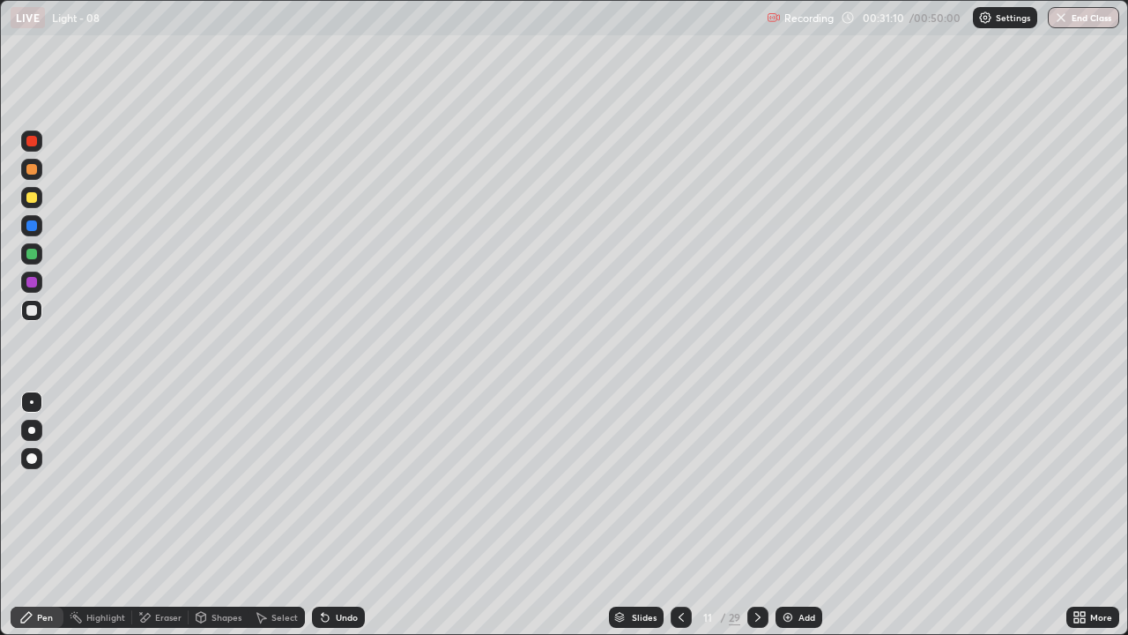
click at [795, 490] on div "Add" at bounding box center [799, 616] width 47 height 21
click at [757, 490] on icon at bounding box center [759, 617] width 14 height 14
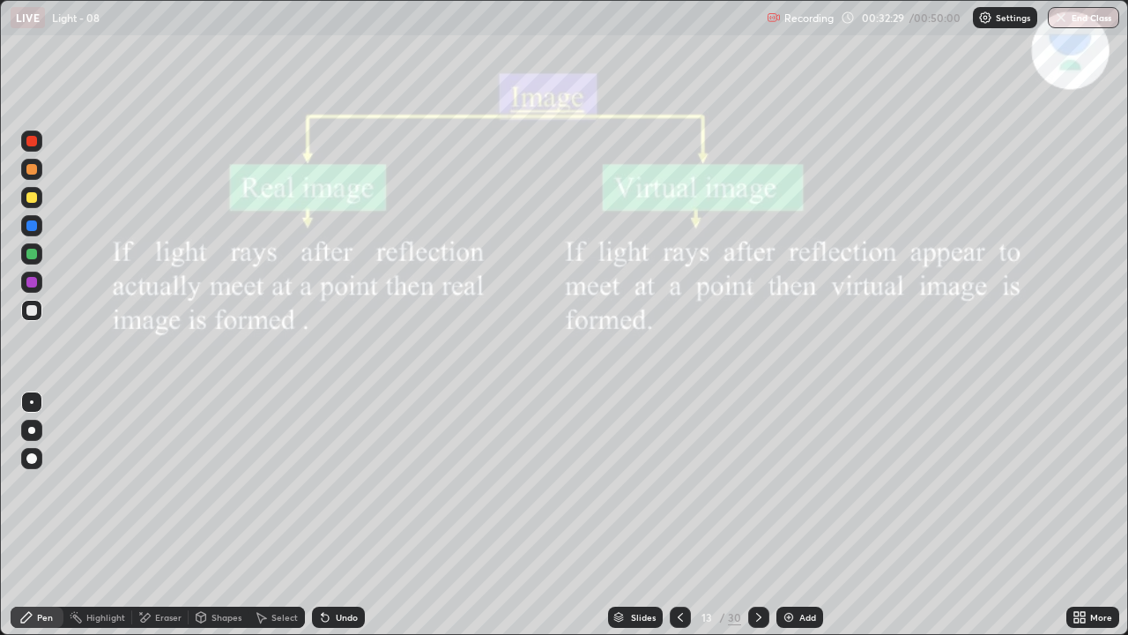
click at [33, 198] on div at bounding box center [31, 197] width 11 height 11
click at [34, 310] on div at bounding box center [31, 310] width 11 height 11
click at [150, 490] on icon at bounding box center [144, 617] width 14 height 15
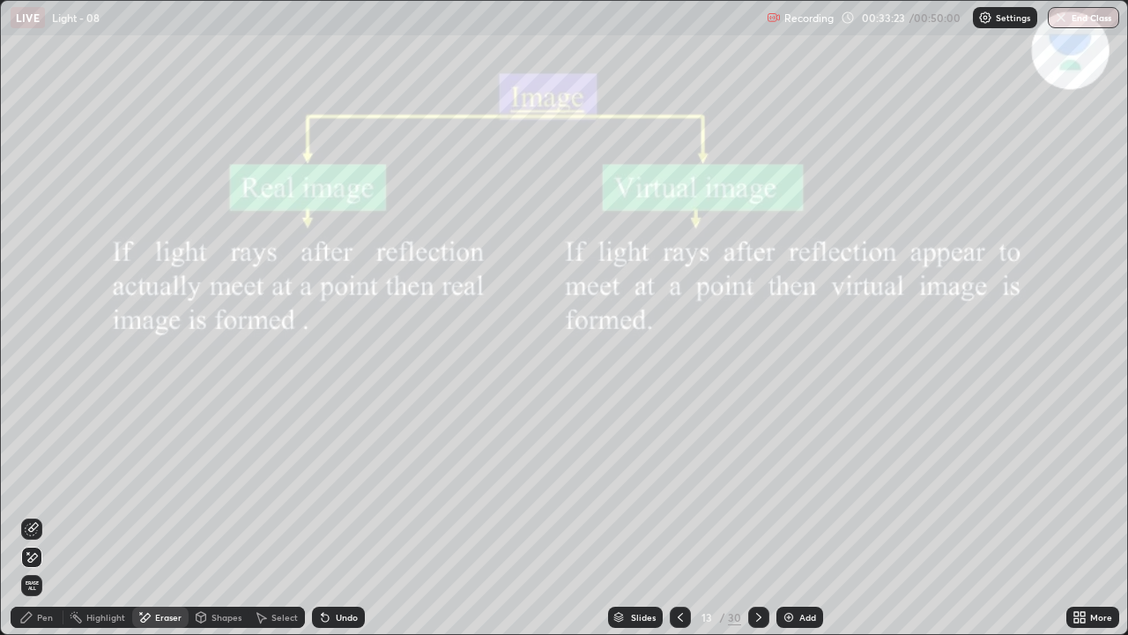
click at [41, 490] on div "Pen" at bounding box center [45, 617] width 16 height 9
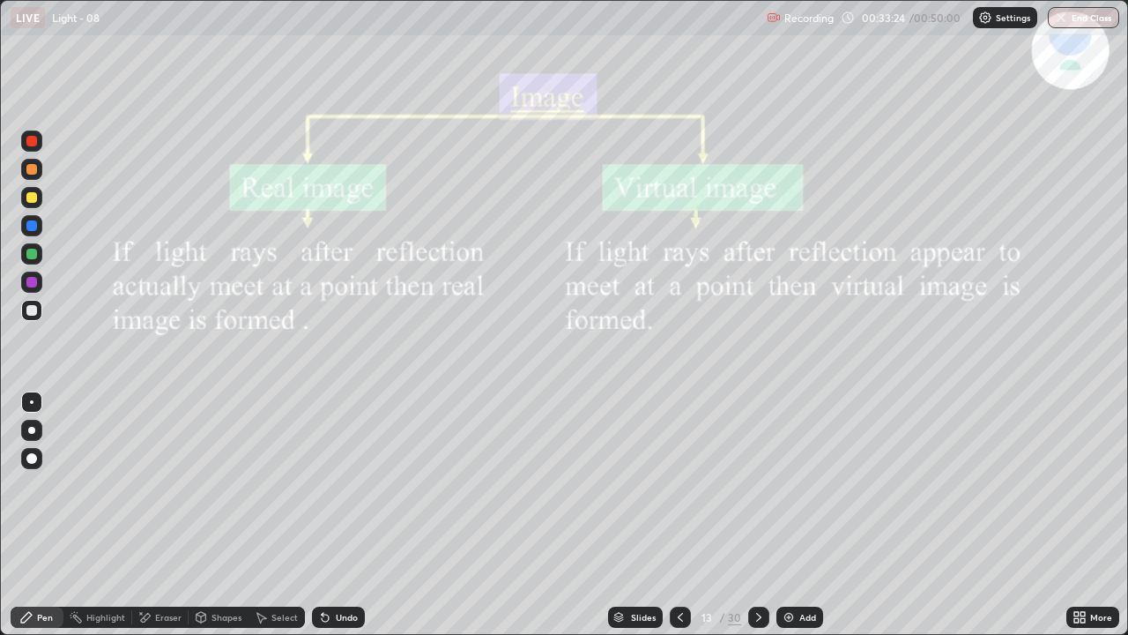
click at [29, 199] on div at bounding box center [31, 197] width 11 height 11
click at [322, 490] on icon at bounding box center [325, 617] width 7 height 7
click at [323, 490] on icon at bounding box center [325, 617] width 7 height 7
click at [33, 314] on div at bounding box center [31, 310] width 11 height 11
click at [35, 199] on div at bounding box center [31, 197] width 11 height 11
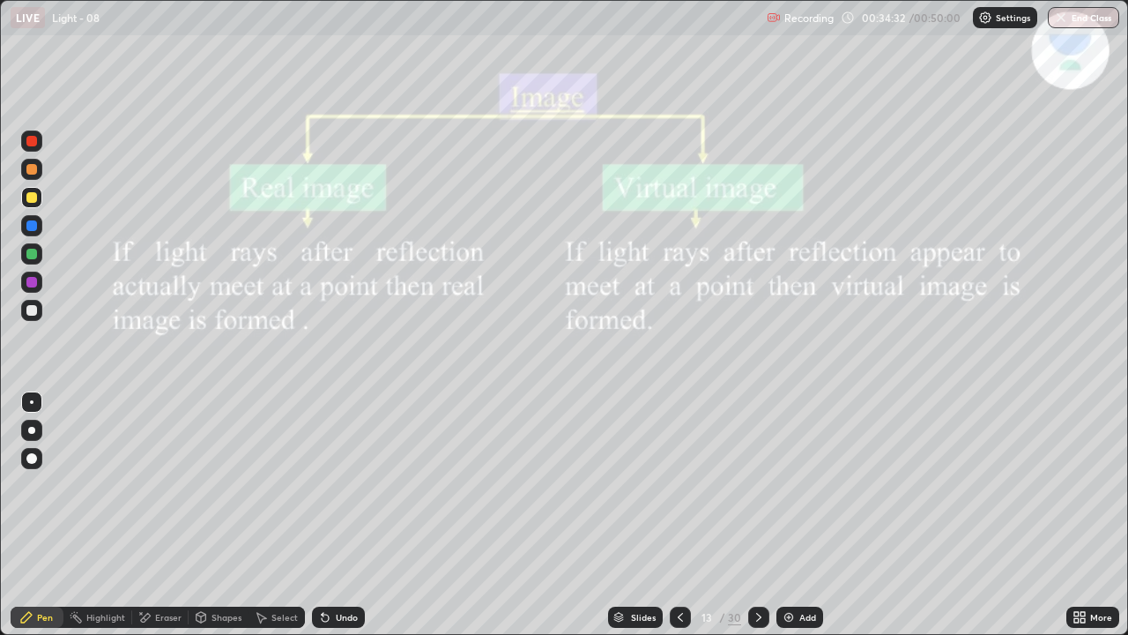
click at [35, 318] on div at bounding box center [31, 310] width 21 height 21
click at [94, 490] on div "Highlight" at bounding box center [105, 617] width 39 height 9
click at [32, 490] on icon at bounding box center [31, 556] width 9 height 9
click at [33, 226] on div at bounding box center [31, 225] width 11 height 11
click at [33, 490] on icon at bounding box center [32, 529] width 14 height 14
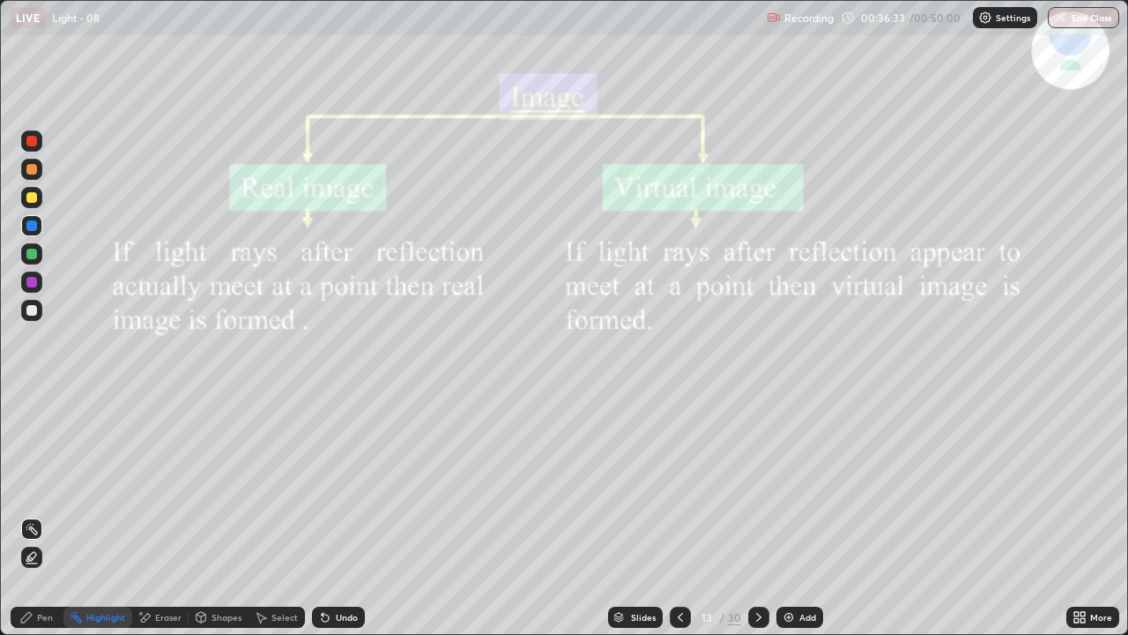
click at [45, 490] on div "Pen" at bounding box center [45, 617] width 16 height 9
click at [27, 279] on div at bounding box center [31, 282] width 11 height 11
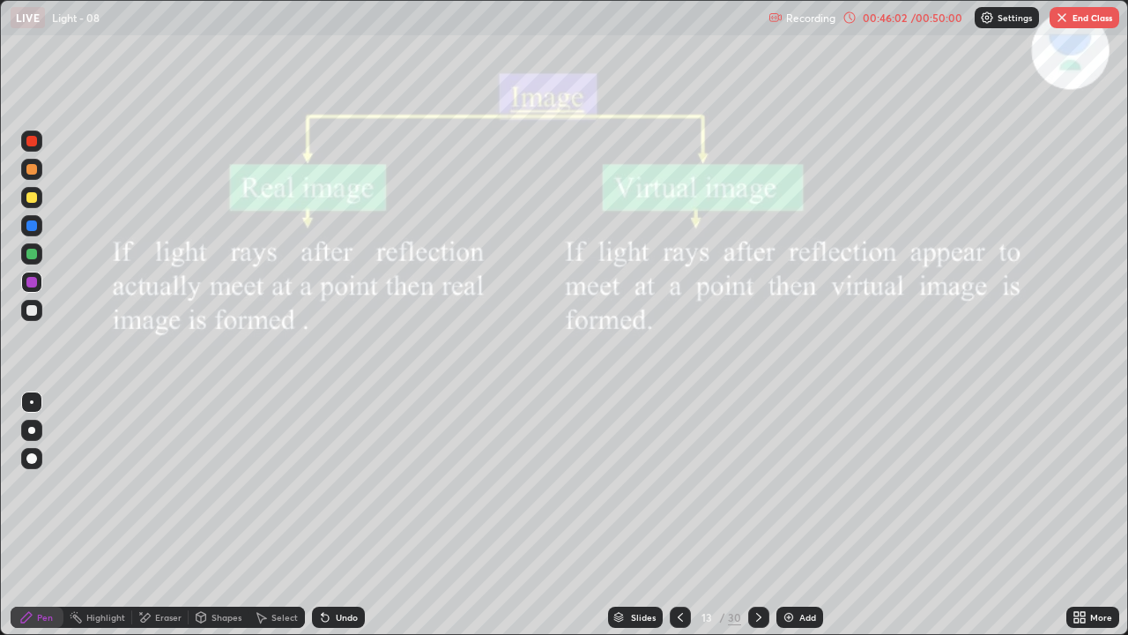
click at [1068, 13] on img "button" at bounding box center [1062, 18] width 14 height 14
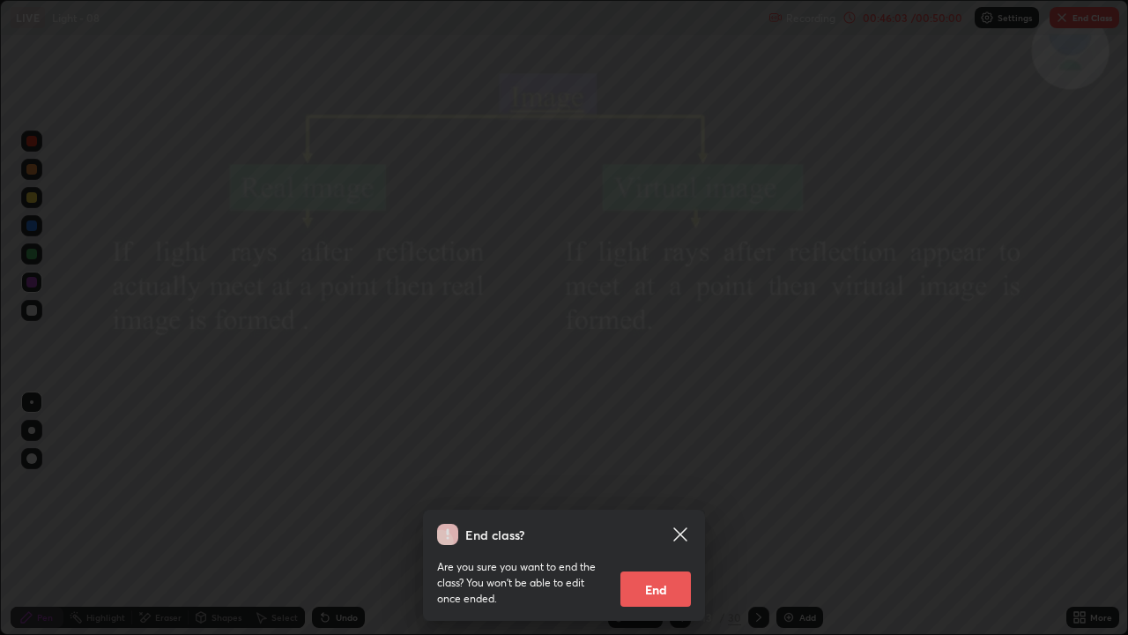
click at [663, 490] on button "End" at bounding box center [656, 588] width 71 height 35
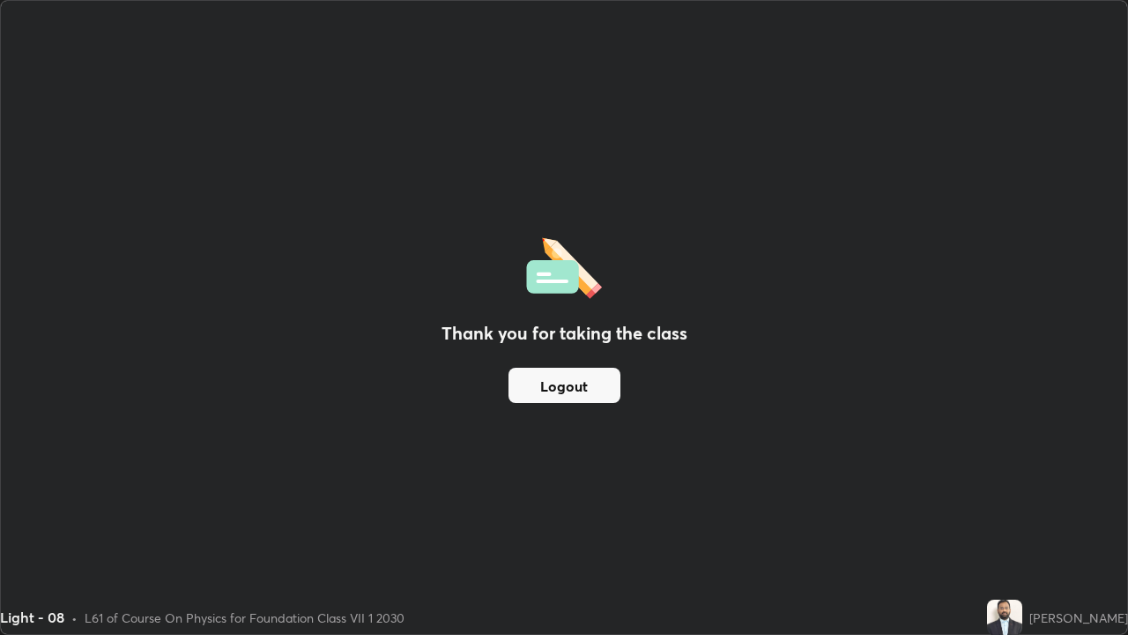
click at [694, 427] on div "Thank you for taking the class Logout" at bounding box center [564, 317] width 1126 height 633
click at [584, 383] on button "Logout" at bounding box center [565, 385] width 112 height 35
click at [593, 383] on button "Logout" at bounding box center [565, 385] width 112 height 35
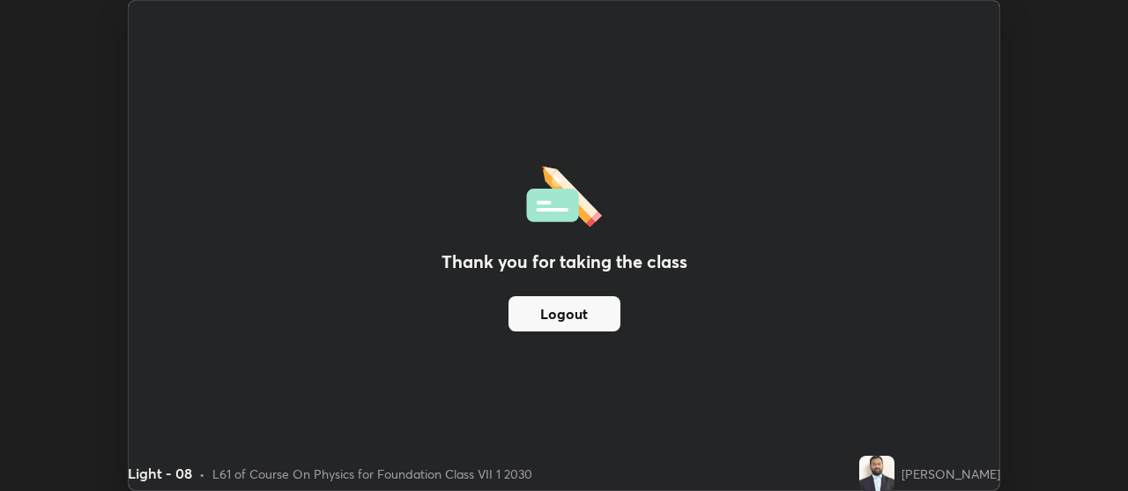
scroll to position [87648, 87011]
